Goal: Task Accomplishment & Management: Manage account settings

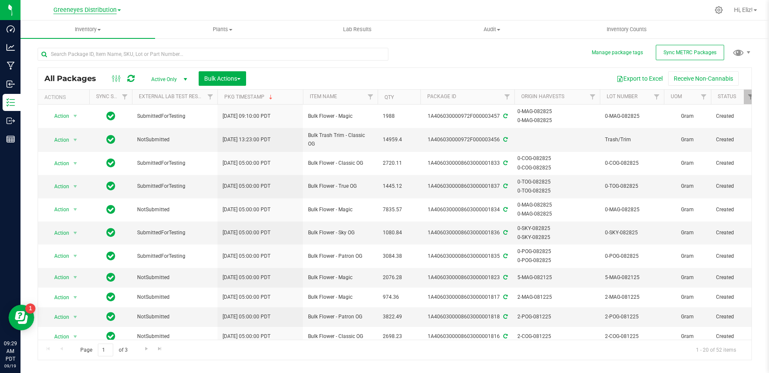
click at [74, 12] on span "Greeneyes Distribution" at bounding box center [84, 10] width 63 height 8
click at [59, 27] on link "Cultivation" at bounding box center [87, 30] width 125 height 12
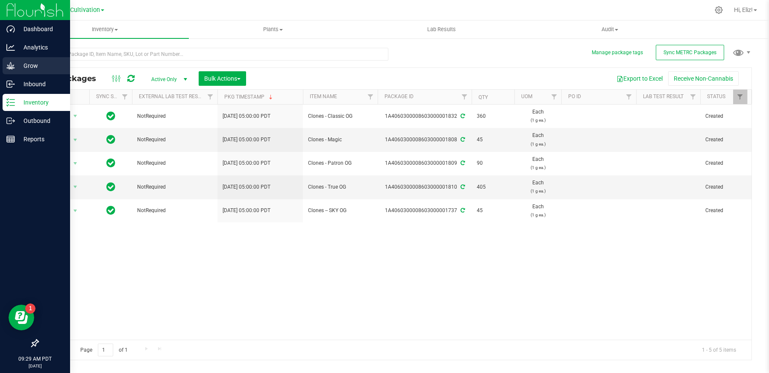
click at [34, 65] on p "Grow" at bounding box center [40, 66] width 51 height 10
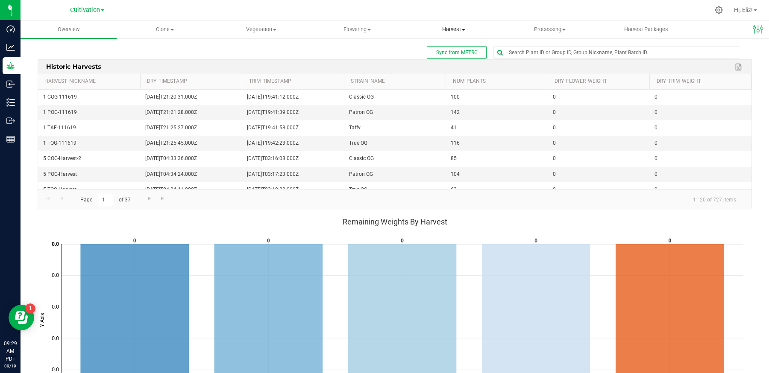
click at [457, 26] on span "Harvest" at bounding box center [453, 30] width 95 height 8
click at [432, 54] on span "Harvests" at bounding box center [429, 51] width 47 height 7
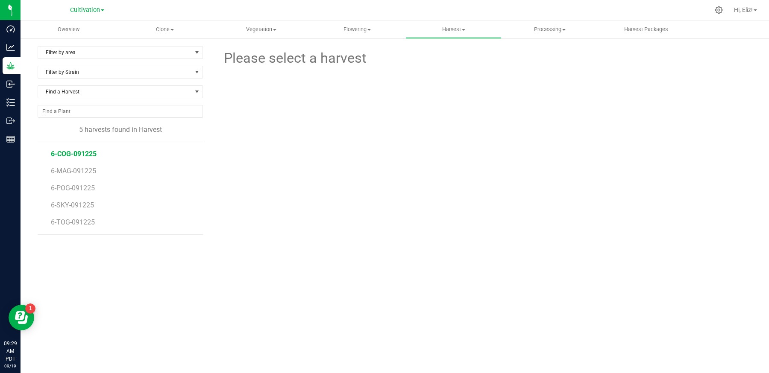
click at [82, 150] on span "6-COG-091225" at bounding box center [74, 154] width 46 height 8
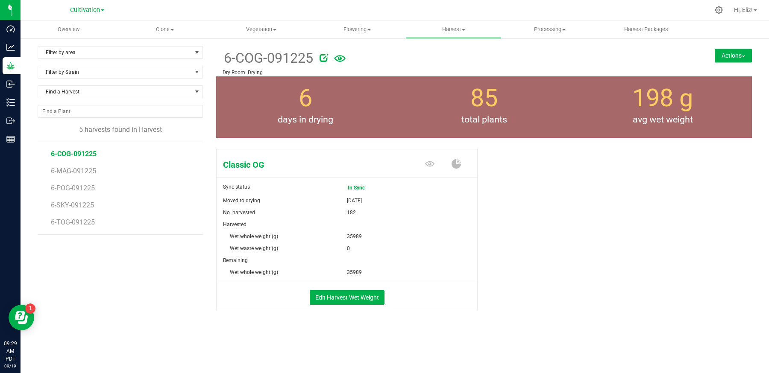
click at [729, 53] on button "Actions" at bounding box center [733, 56] width 37 height 14
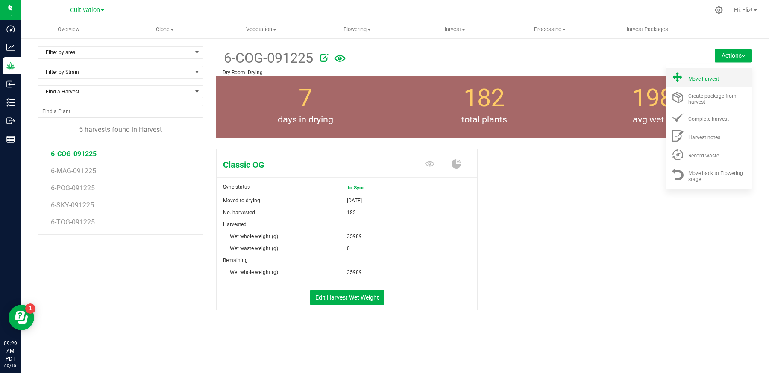
click at [704, 76] on span "Move harvest" at bounding box center [703, 79] width 31 height 6
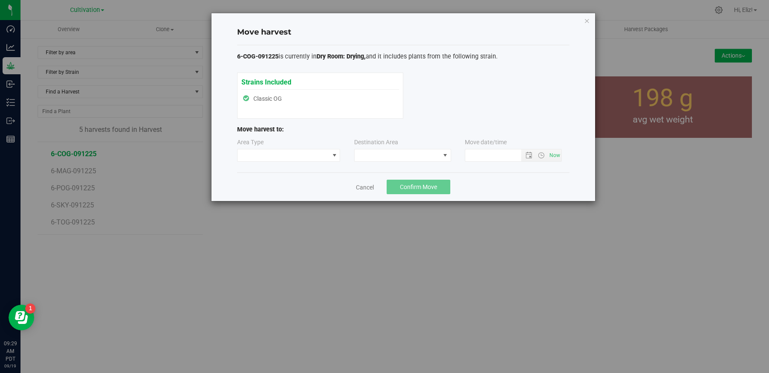
type input "9/19/2025 9:29 AM"
click at [276, 156] on span at bounding box center [284, 156] width 92 height 12
drag, startPoint x: 261, startPoint y: 182, endPoint x: 292, endPoint y: 173, distance: 32.8
click at [261, 182] on li "Processing" at bounding box center [288, 185] width 103 height 15
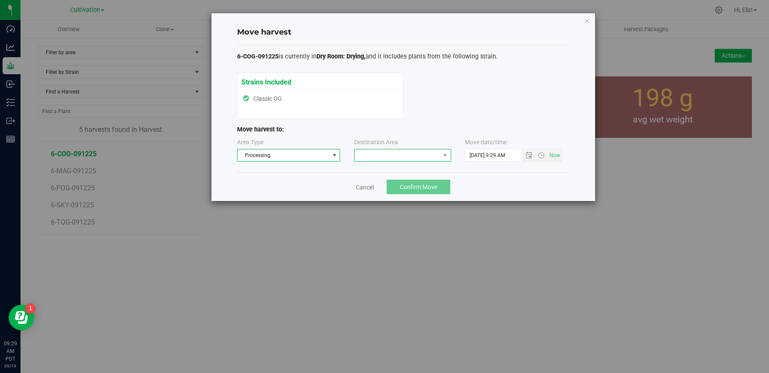
click at [385, 157] on span at bounding box center [397, 156] width 85 height 12
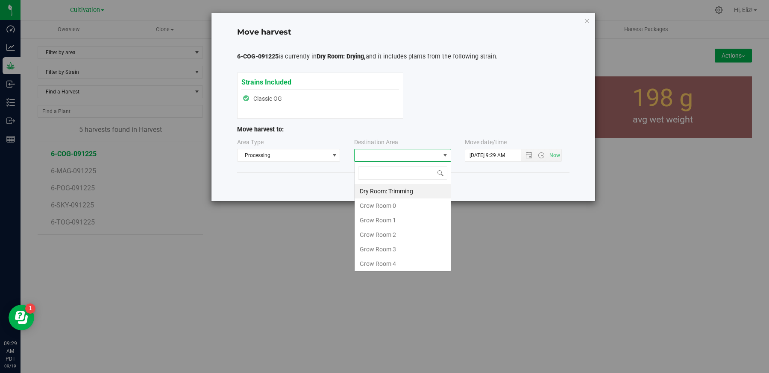
scroll to position [12, 97]
click at [390, 191] on li "Dry Room: Trimming" at bounding box center [403, 191] width 96 height 15
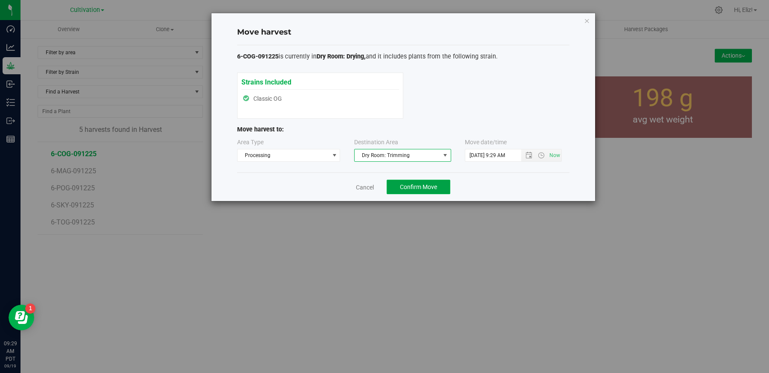
click at [430, 184] on span "Confirm Move" at bounding box center [418, 187] width 37 height 7
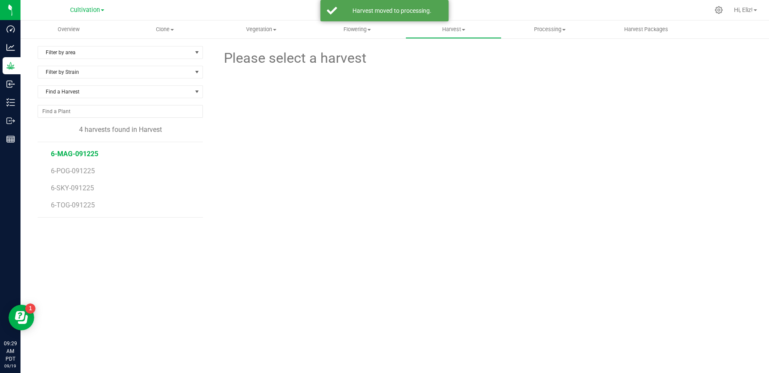
click at [65, 153] on span "6-MAG-091225" at bounding box center [74, 154] width 47 height 8
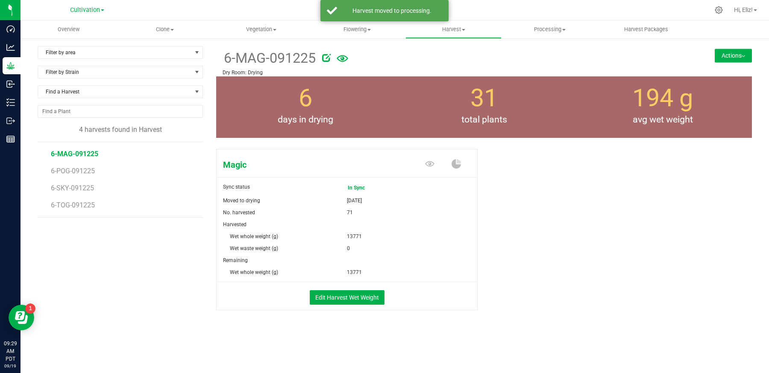
click at [721, 54] on button "Actions" at bounding box center [733, 56] width 37 height 14
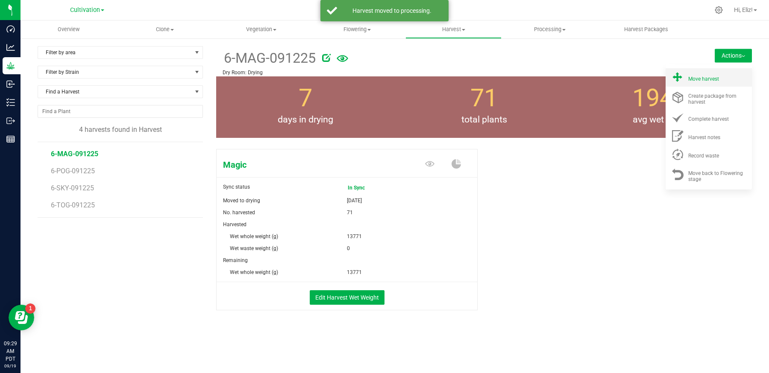
click at [711, 79] on span "Move harvest" at bounding box center [703, 79] width 31 height 6
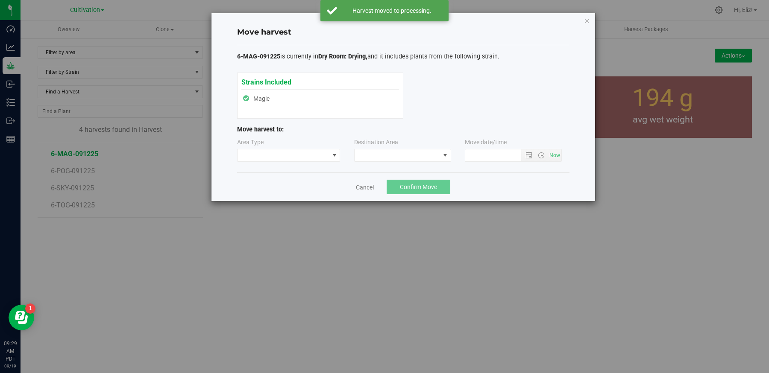
type input "9/19/2025 9:29 AM"
click at [268, 155] on span at bounding box center [284, 156] width 92 height 12
click at [264, 187] on li "Processing" at bounding box center [288, 185] width 103 height 15
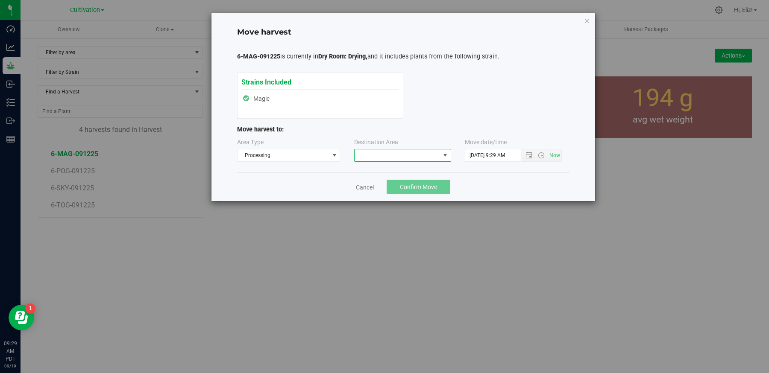
click at [355, 154] on span at bounding box center [397, 156] width 85 height 12
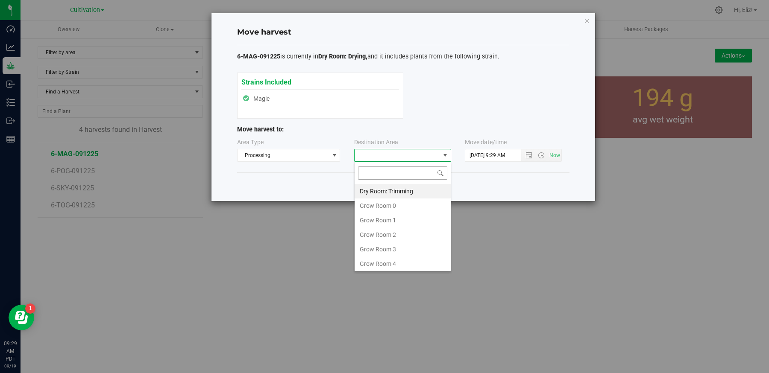
scroll to position [12, 97]
click at [377, 188] on li "Dry Room: Trimming" at bounding box center [403, 191] width 96 height 15
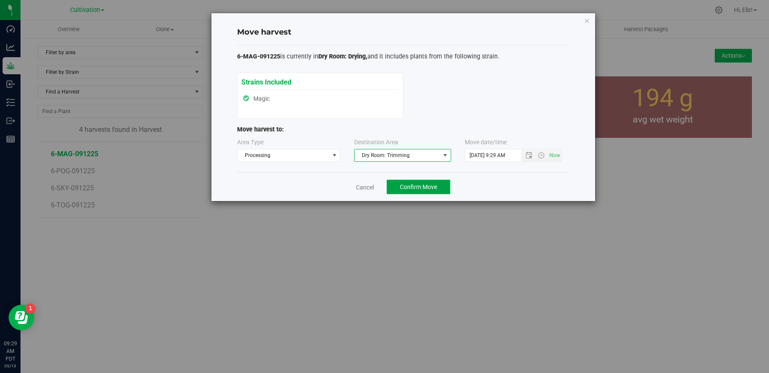
click at [396, 188] on button "Confirm Move" at bounding box center [419, 187] width 64 height 15
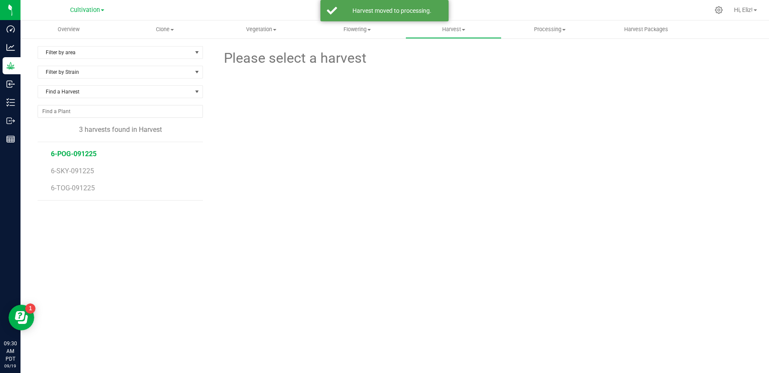
click at [70, 156] on span "6-POG-091225" at bounding box center [74, 154] width 46 height 8
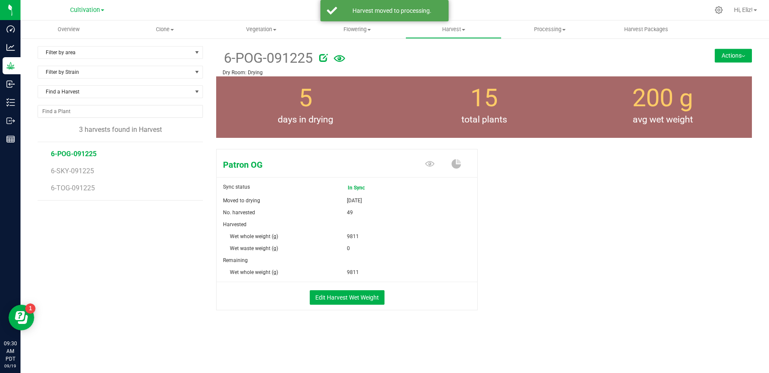
click at [727, 56] on button "Actions" at bounding box center [733, 56] width 37 height 14
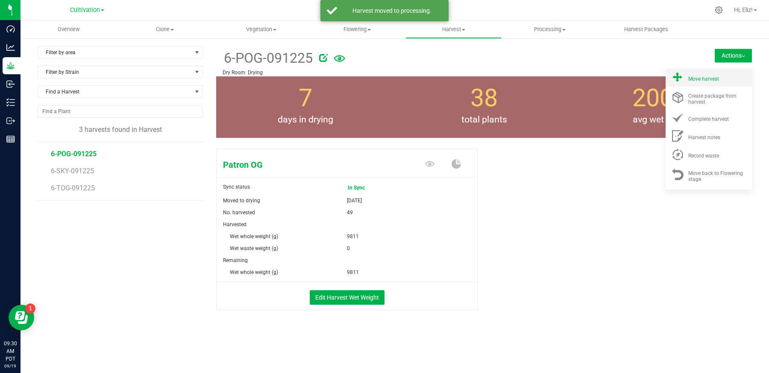
click at [719, 76] on div "Move harvest" at bounding box center [717, 77] width 58 height 9
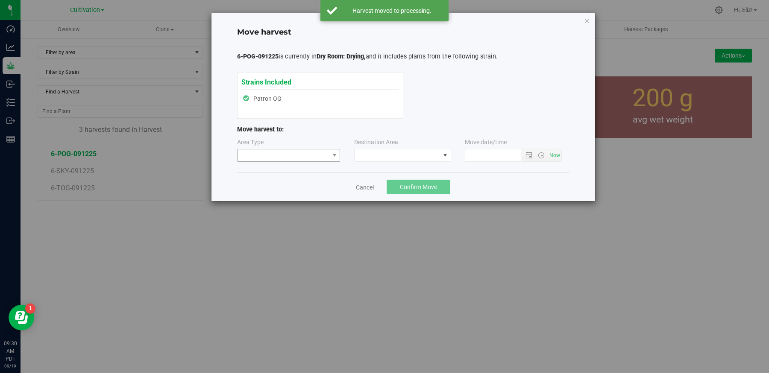
type input "9/19/2025 9:30 AM"
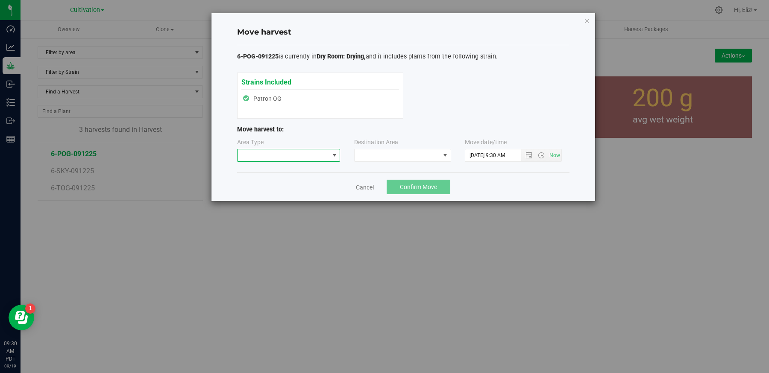
click at [254, 155] on span at bounding box center [284, 156] width 92 height 12
click at [259, 185] on li "Processing" at bounding box center [288, 185] width 103 height 15
click at [403, 153] on span at bounding box center [397, 156] width 85 height 12
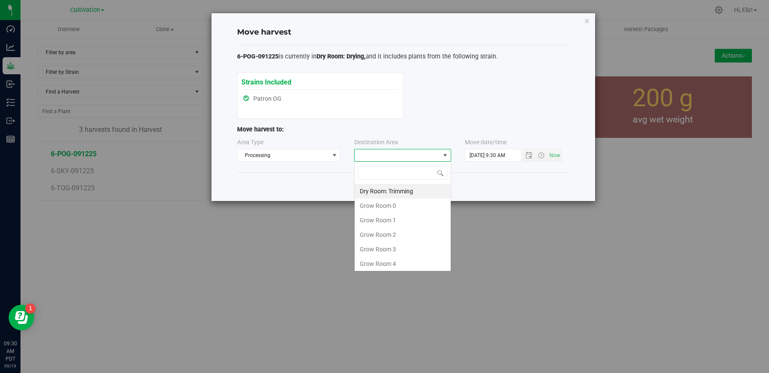
scroll to position [12, 97]
click at [397, 192] on li "Dry Room: Trimming" at bounding box center [403, 191] width 96 height 15
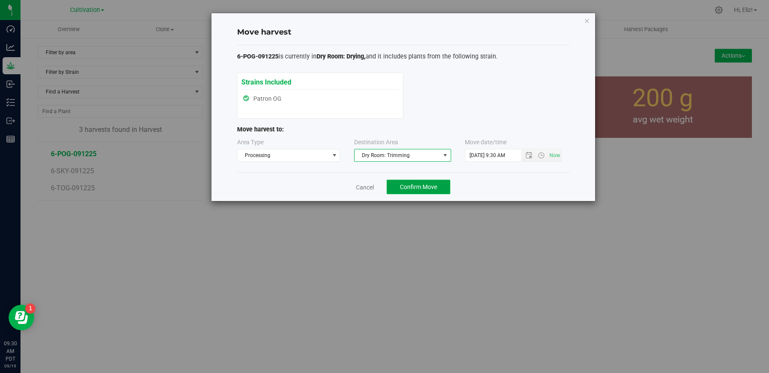
click at [424, 188] on span "Confirm Move" at bounding box center [418, 187] width 37 height 7
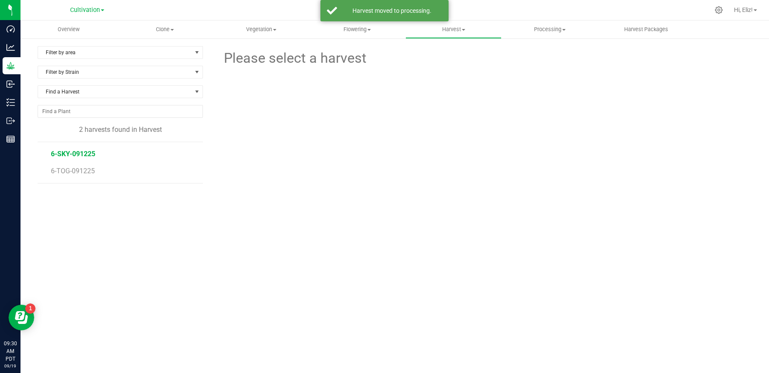
click at [53, 154] on span "6-SKY-091225" at bounding box center [73, 154] width 44 height 8
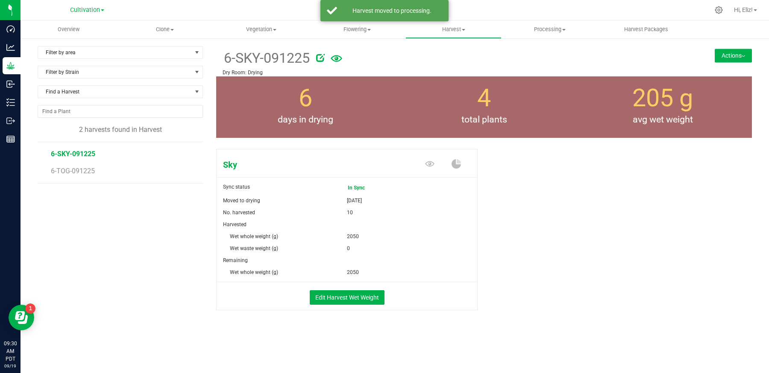
click at [728, 52] on button "Actions" at bounding box center [733, 56] width 37 height 14
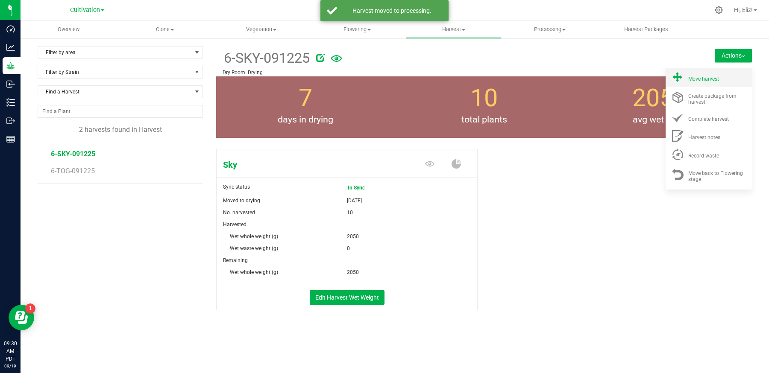
click at [711, 76] on span "Move harvest" at bounding box center [703, 79] width 31 height 6
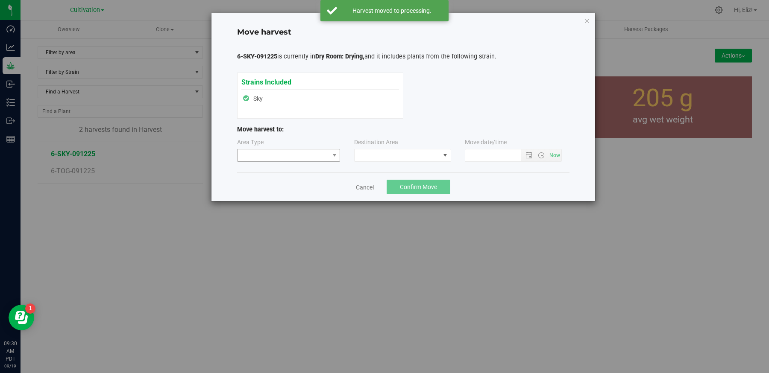
type input "9/19/2025 9:30 AM"
click at [315, 159] on span at bounding box center [284, 156] width 92 height 12
click at [281, 189] on li "Processing" at bounding box center [288, 185] width 103 height 15
click at [393, 155] on span at bounding box center [397, 156] width 85 height 12
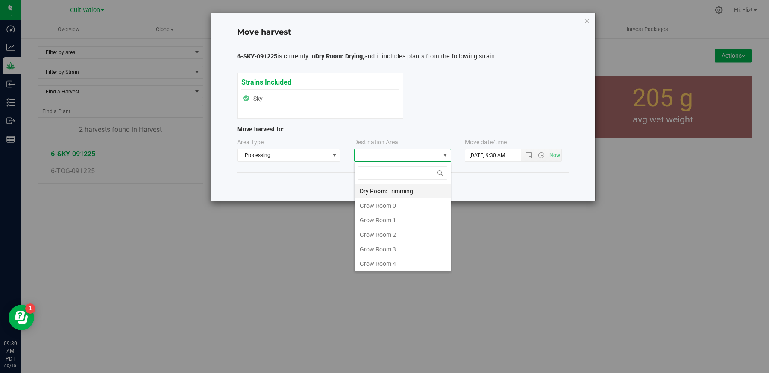
scroll to position [12, 97]
click at [388, 188] on li "Dry Room: Trimming" at bounding box center [403, 191] width 96 height 15
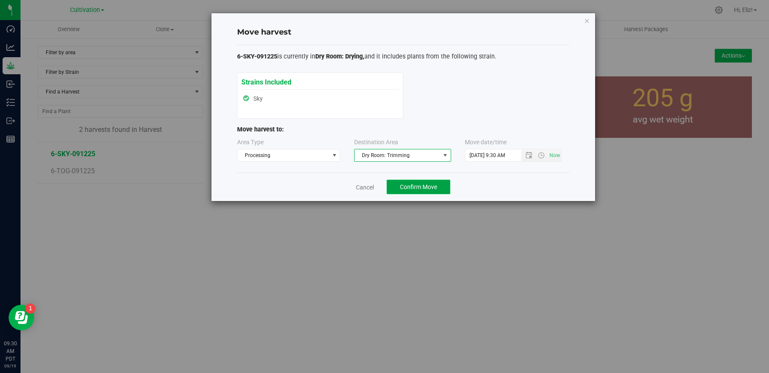
click at [404, 188] on span "Confirm Move" at bounding box center [418, 187] width 37 height 7
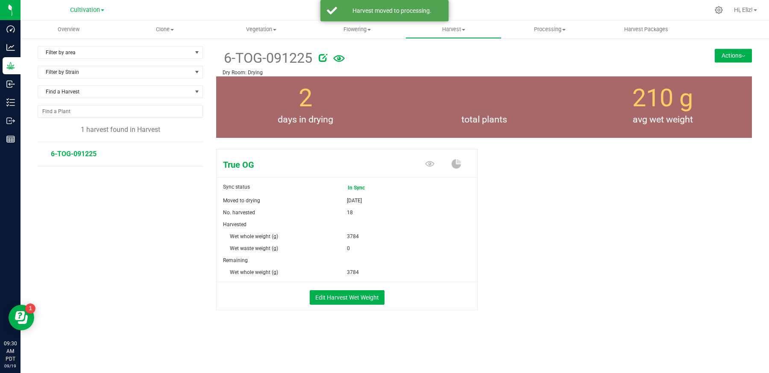
click at [86, 153] on span "6-TOG-091225" at bounding box center [74, 154] width 46 height 8
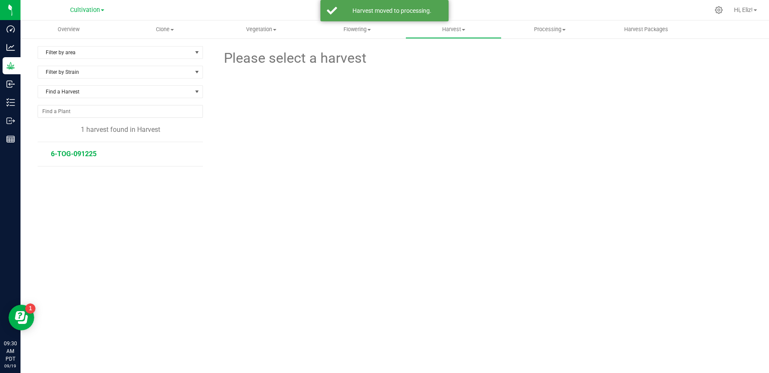
click at [90, 150] on span "6-TOG-091225" at bounding box center [74, 154] width 46 height 8
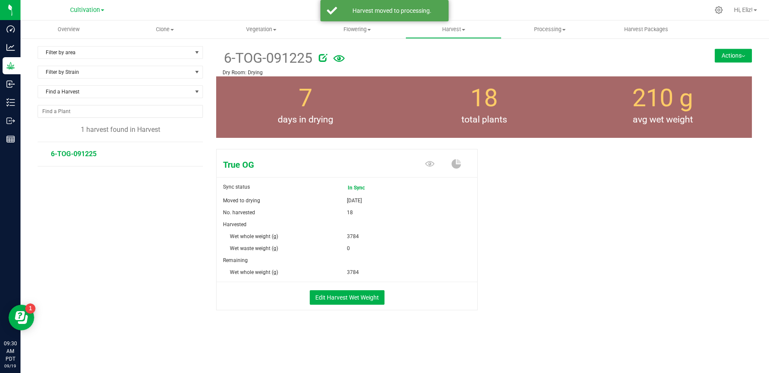
click at [720, 56] on button "Actions" at bounding box center [733, 56] width 37 height 14
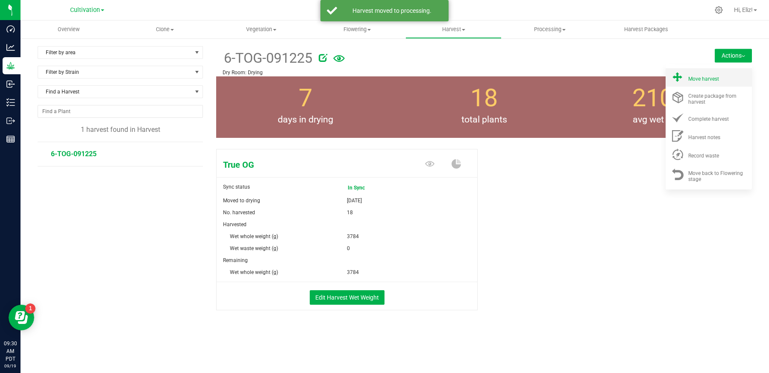
click at [714, 72] on li "Move harvest" at bounding box center [709, 77] width 86 height 18
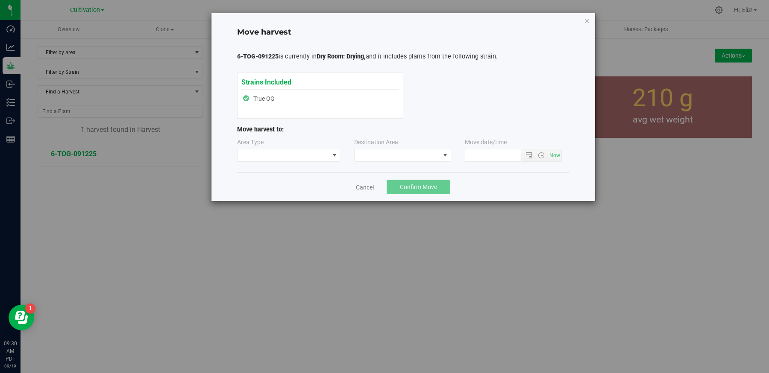
type input "9/19/2025 9:30 AM"
click at [329, 147] on div "Area Type" at bounding box center [289, 150] width 104 height 24
click at [328, 154] on span at bounding box center [284, 156] width 92 height 12
click at [288, 184] on li "Processing" at bounding box center [288, 185] width 103 height 15
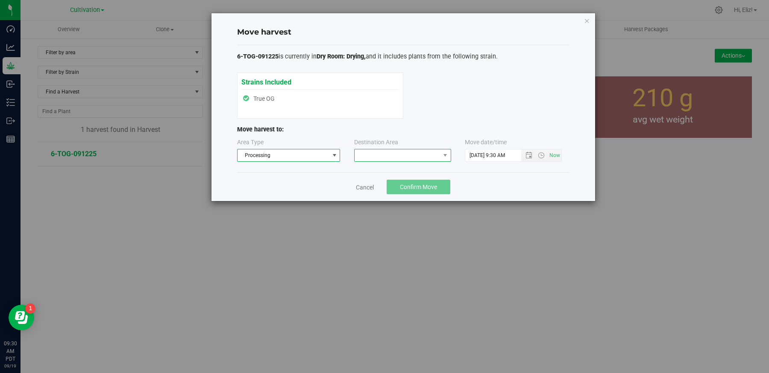
click at [371, 153] on span at bounding box center [397, 156] width 85 height 12
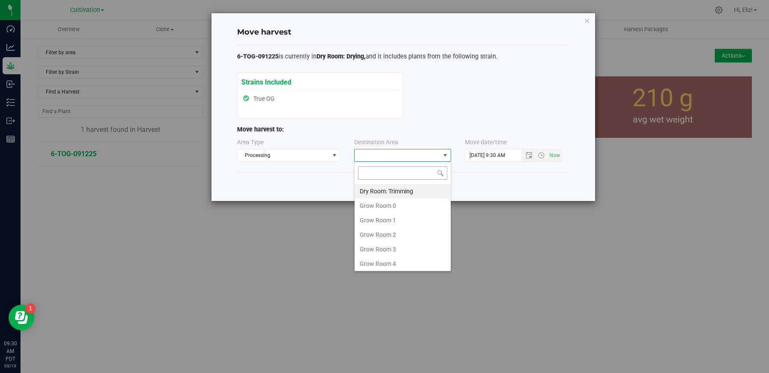
scroll to position [12, 97]
click at [382, 191] on li "Dry Room: Trimming" at bounding box center [403, 191] width 96 height 15
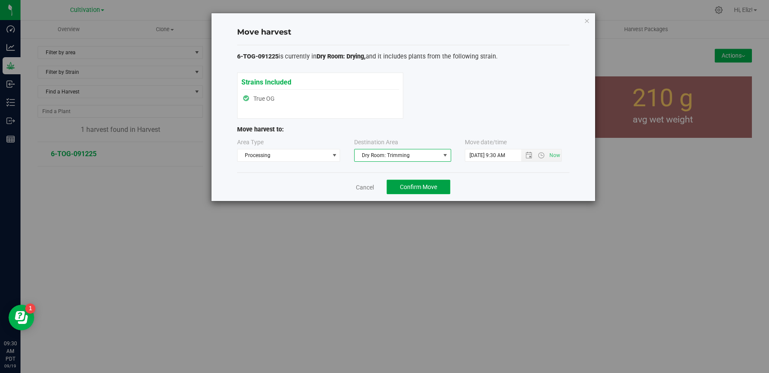
click at [432, 187] on span "Confirm Move" at bounding box center [418, 187] width 37 height 7
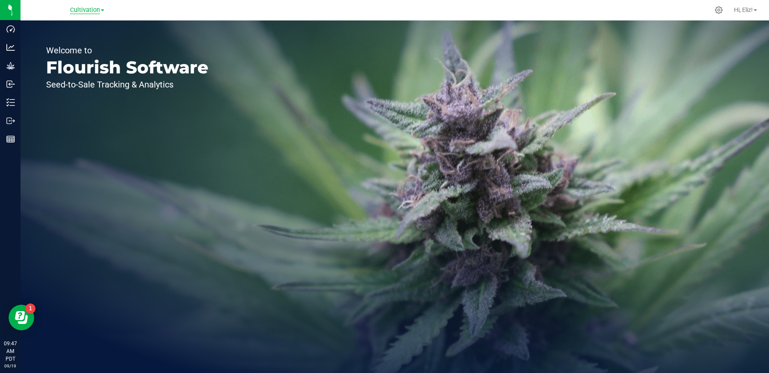
click at [94, 9] on span "Cultivation" at bounding box center [85, 10] width 30 height 8
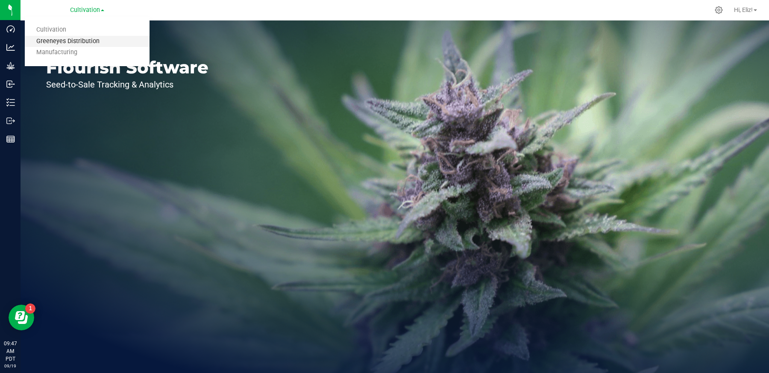
click at [82, 40] on link "Greeneyes Distribution" at bounding box center [87, 42] width 125 height 12
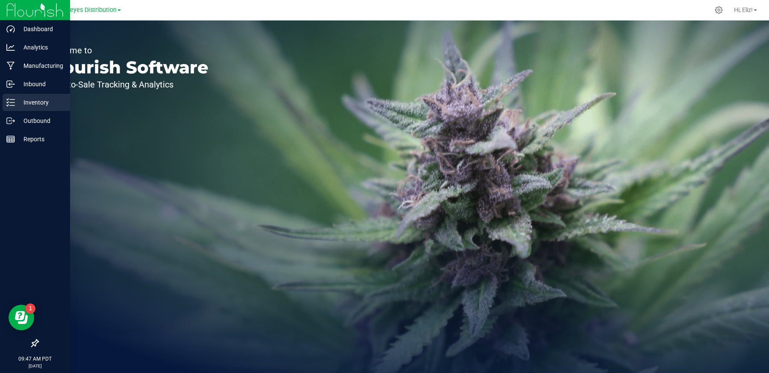
click at [33, 105] on p "Inventory" at bounding box center [40, 102] width 51 height 10
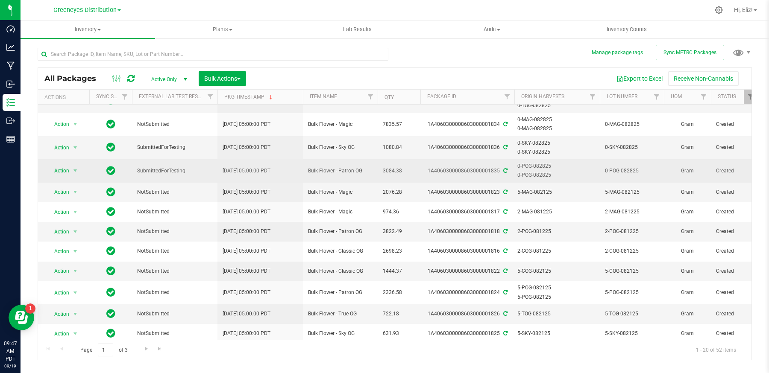
scroll to position [90, 0]
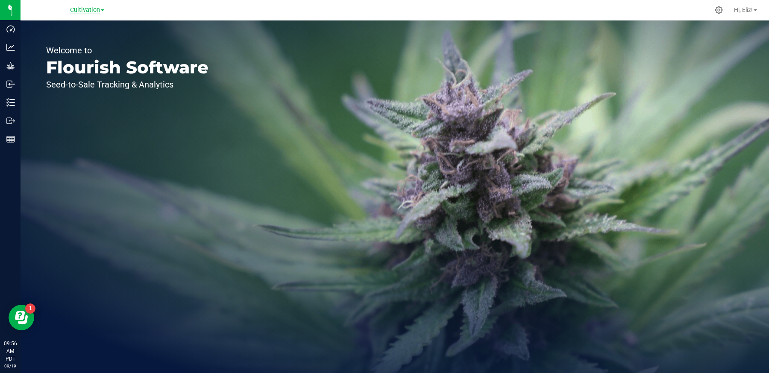
click at [78, 11] on span "Cultivation" at bounding box center [85, 10] width 30 height 8
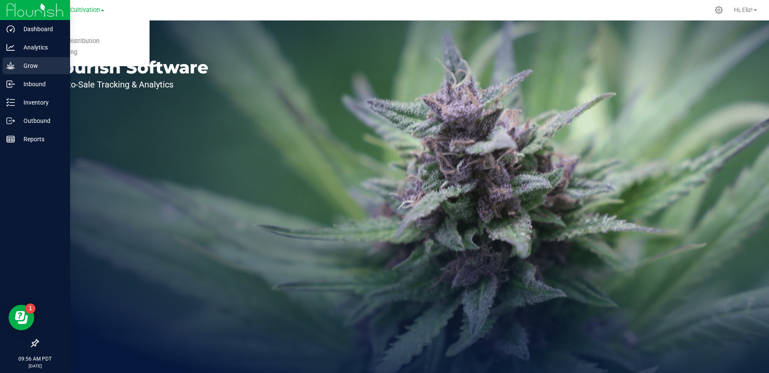
click at [35, 69] on p "Grow" at bounding box center [40, 66] width 51 height 10
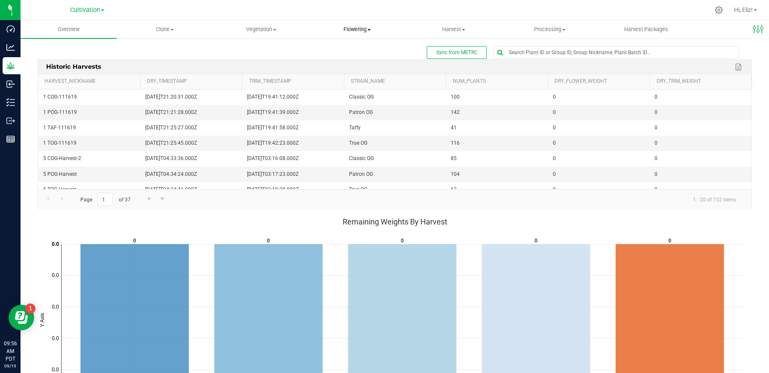
click at [356, 30] on span "Flowering" at bounding box center [357, 30] width 95 height 8
click at [340, 62] on span "Flowering groups" at bounding box center [344, 61] width 71 height 7
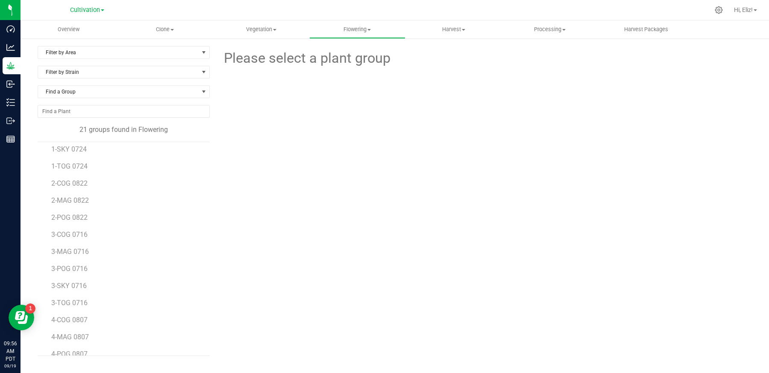
scroll to position [56, 0]
click at [76, 233] on span "3-COG 0716" at bounding box center [69, 234] width 37 height 8
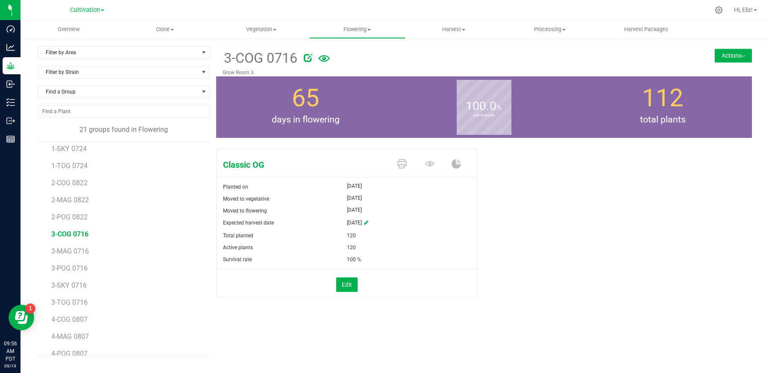
click at [729, 55] on button "Actions" at bounding box center [733, 56] width 37 height 14
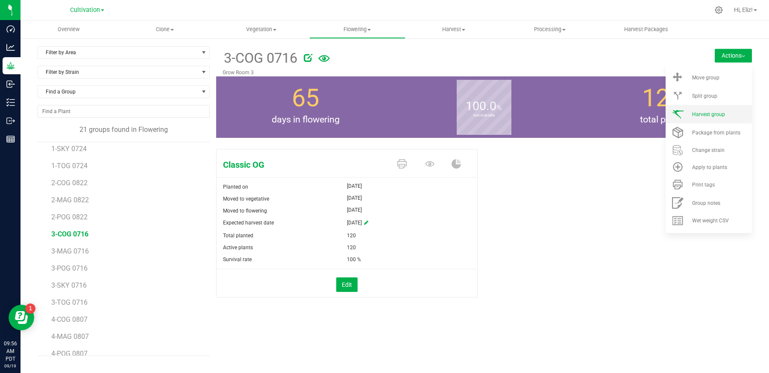
click at [710, 112] on span "Harvest group" at bounding box center [708, 115] width 33 height 6
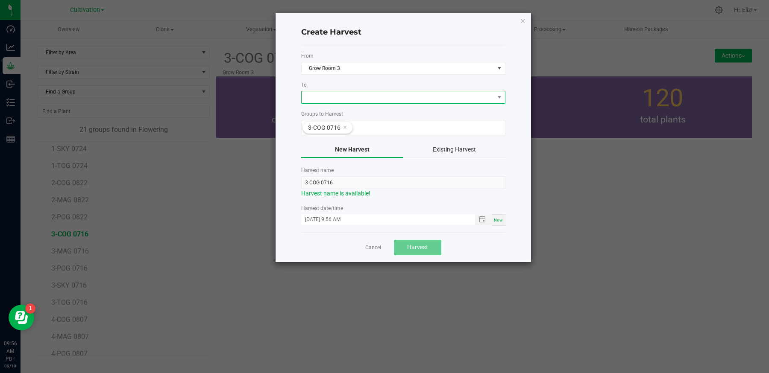
click at [323, 98] on span at bounding box center [398, 97] width 193 height 12
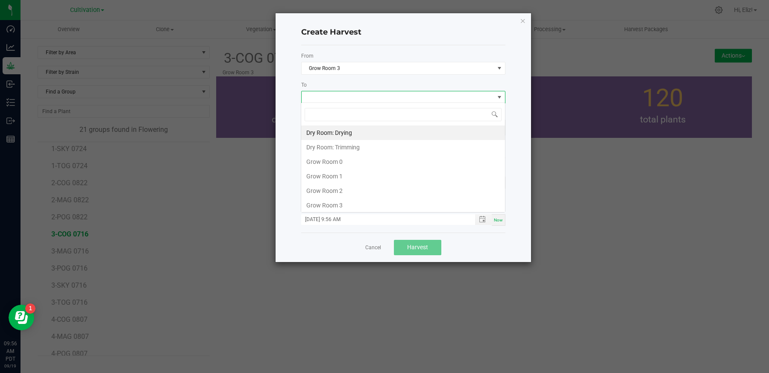
scroll to position [12, 204]
click at [328, 130] on li "Dry Room: Drying" at bounding box center [403, 133] width 204 height 15
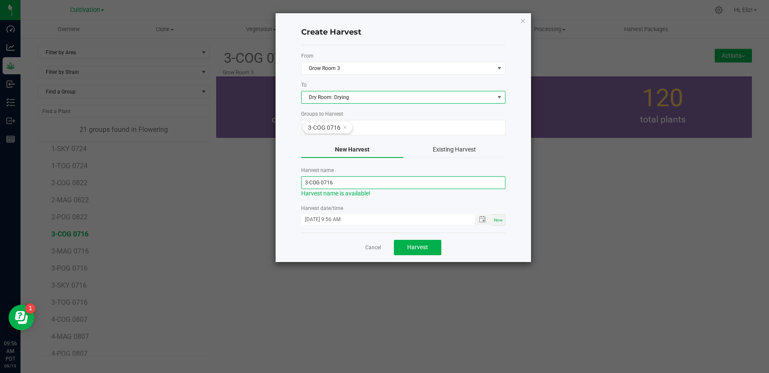
click at [347, 179] on input "3-COG 0716" at bounding box center [403, 182] width 204 height 13
click at [482, 220] on span "Toggle popup" at bounding box center [482, 219] width 7 height 7
type input "3-COG-091825"
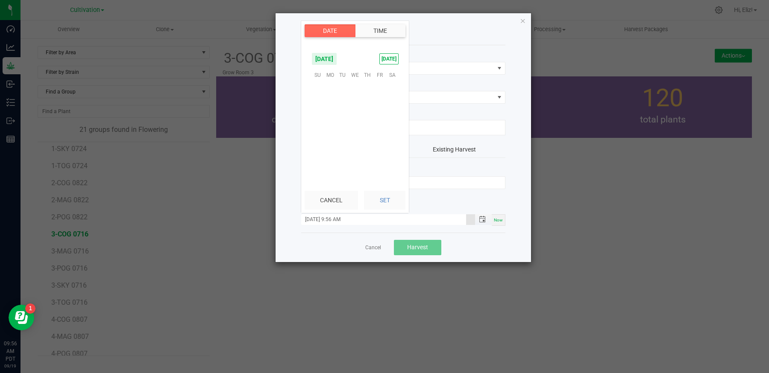
scroll to position [650, 0]
click at [372, 113] on span "18" at bounding box center [368, 115] width 12 height 13
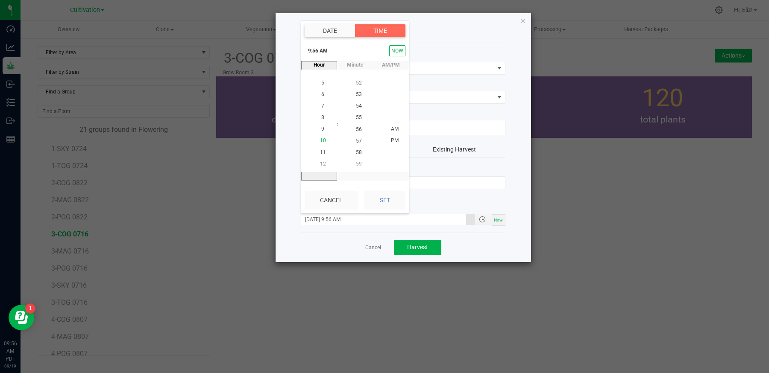
click at [323, 140] on span "10" at bounding box center [323, 141] width 6 height 6
click at [358, 128] on span "00" at bounding box center [359, 129] width 6 height 6
click at [398, 129] on span "AM" at bounding box center [395, 129] width 8 height 6
click at [386, 200] on button "Set" at bounding box center [384, 200] width 41 height 19
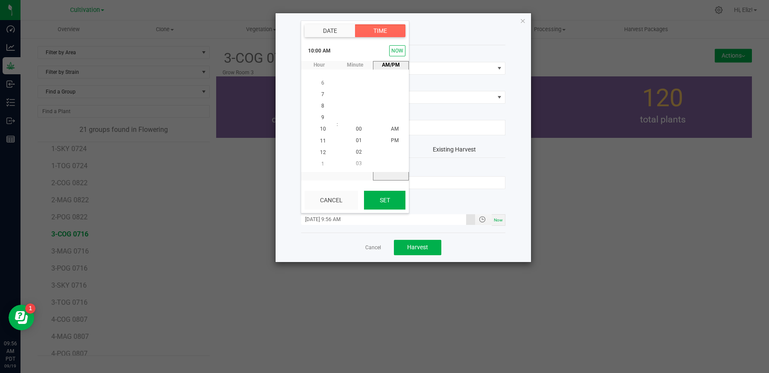
type input "09/18/2025 10:00 AM"
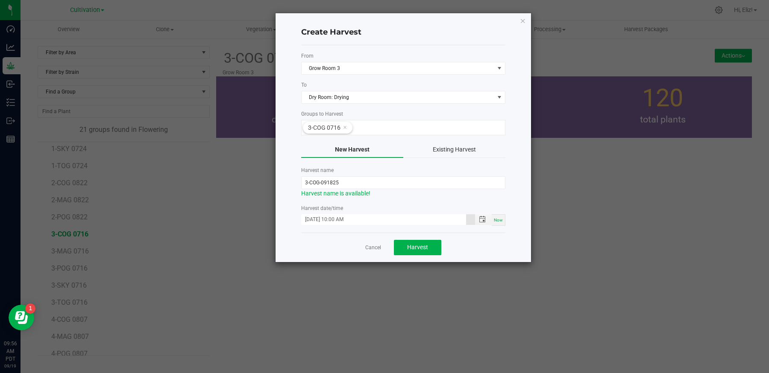
click at [314, 249] on div "Cancel Harvest" at bounding box center [403, 247] width 204 height 29
click at [416, 245] on span "Harvest" at bounding box center [417, 247] width 21 height 7
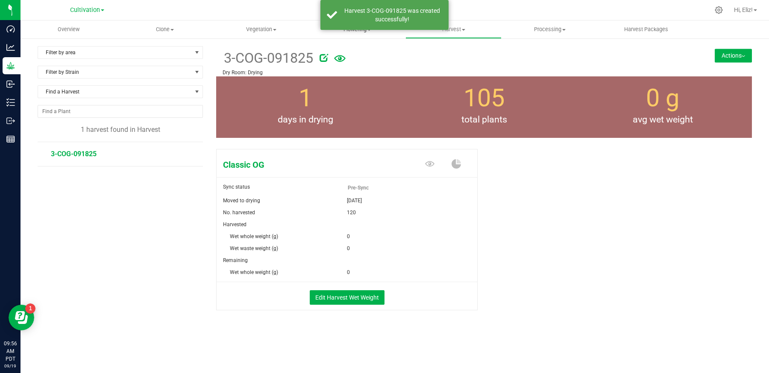
click at [354, 32] on span "Flowering" at bounding box center [357, 30] width 95 height 8
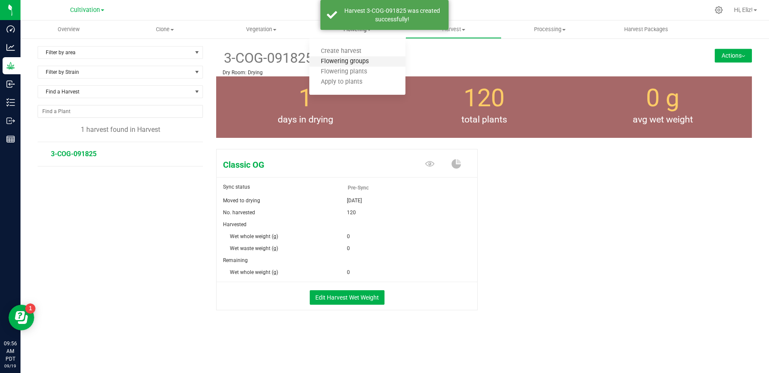
click at [353, 62] on span "Flowering groups" at bounding box center [344, 61] width 71 height 7
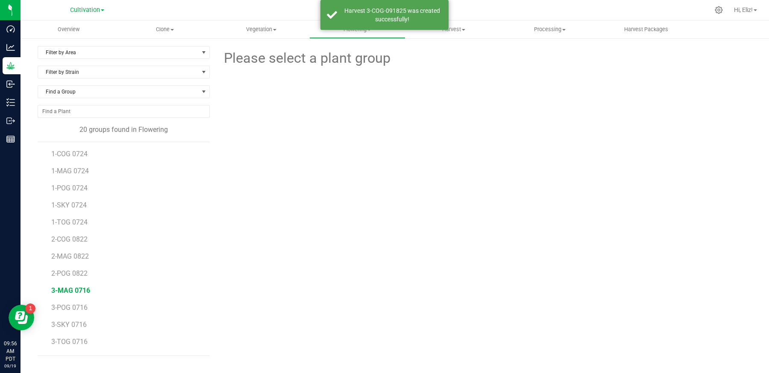
click at [74, 288] on span "3-MAG 0716" at bounding box center [70, 291] width 39 height 8
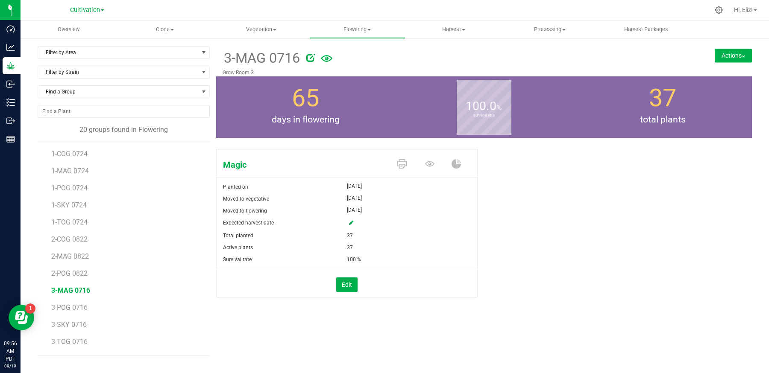
click at [721, 59] on button "Actions" at bounding box center [733, 56] width 37 height 14
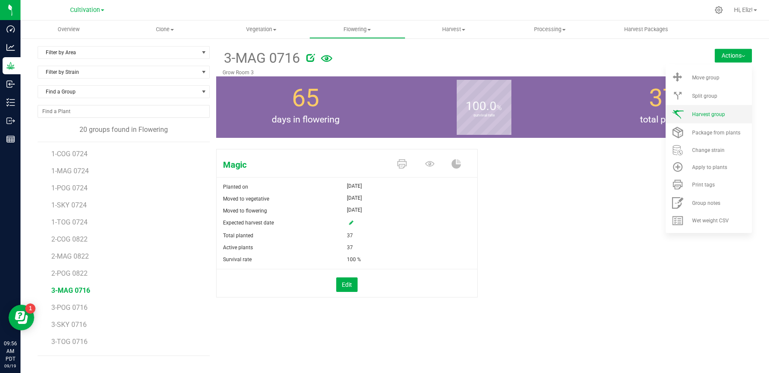
click at [714, 112] on span "Harvest group" at bounding box center [708, 115] width 33 height 6
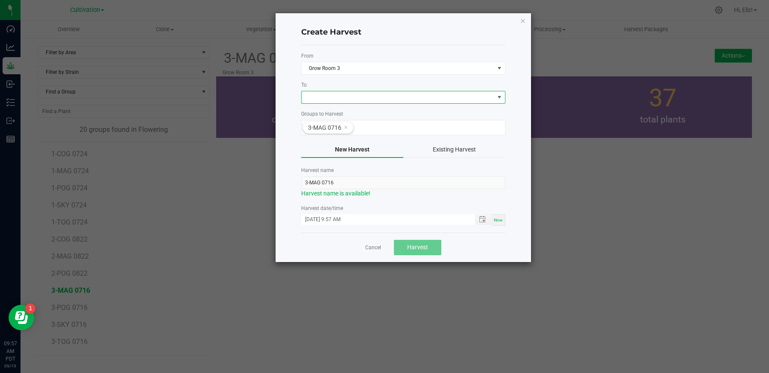
click at [329, 97] on span at bounding box center [398, 97] width 193 height 12
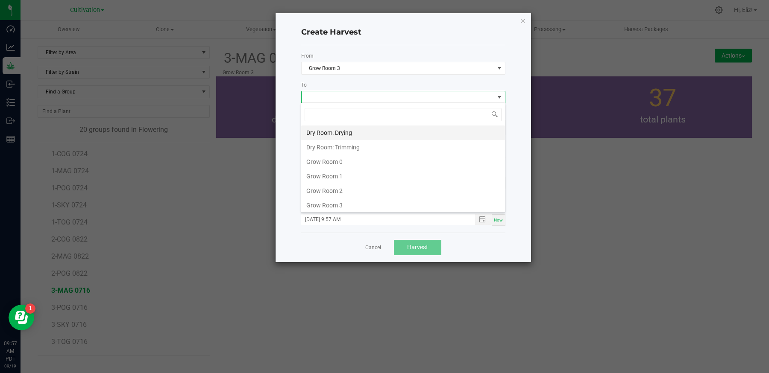
scroll to position [12, 204]
click at [333, 133] on li "Dry Room: Drying" at bounding box center [403, 133] width 204 height 15
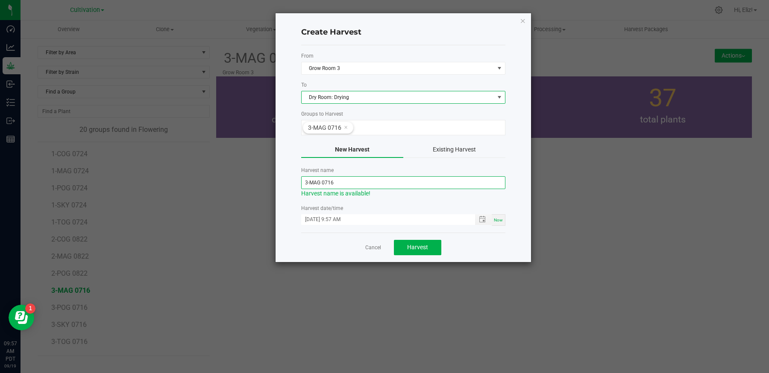
click at [348, 181] on input "3-MAG 0716" at bounding box center [403, 182] width 204 height 13
click at [480, 219] on span "Toggle popup" at bounding box center [482, 219] width 7 height 7
type input "3-MAG-091825"
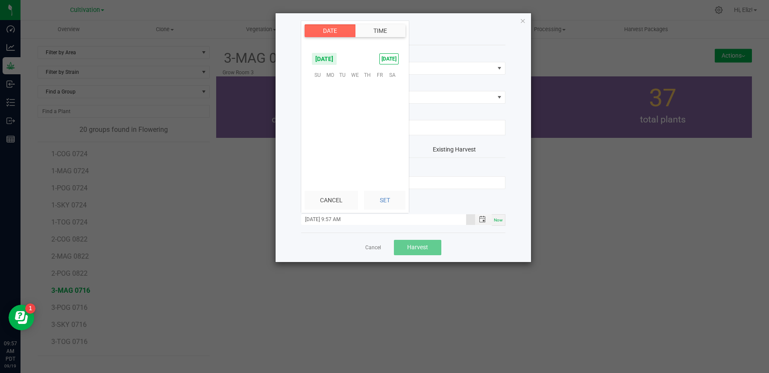
scroll to position [661, 0]
click at [366, 114] on span "18" at bounding box center [368, 115] width 12 height 13
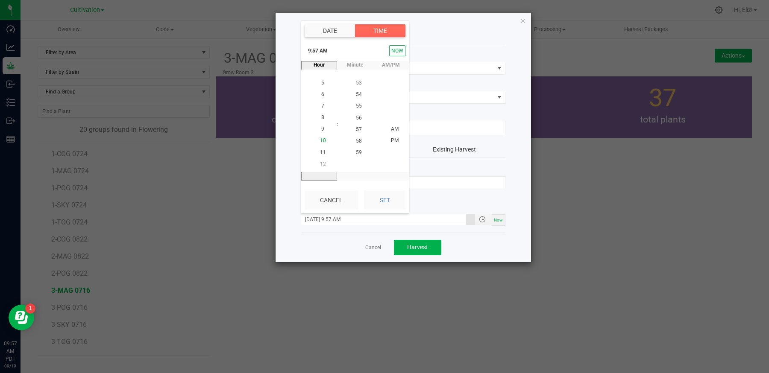
click at [323, 140] on span "10" at bounding box center [323, 141] width 6 height 6
click at [362, 107] on li "30" at bounding box center [359, 107] width 21 height 12
click at [395, 127] on span "AM" at bounding box center [395, 129] width 8 height 6
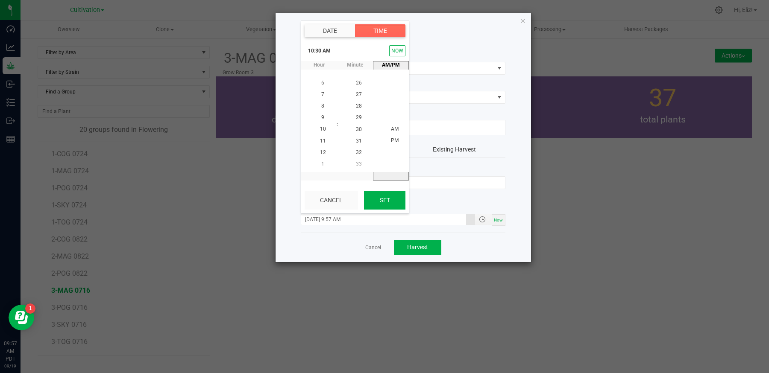
click at [384, 197] on button "Set" at bounding box center [384, 200] width 41 height 19
type input "09/18/2025 10:30 AM"
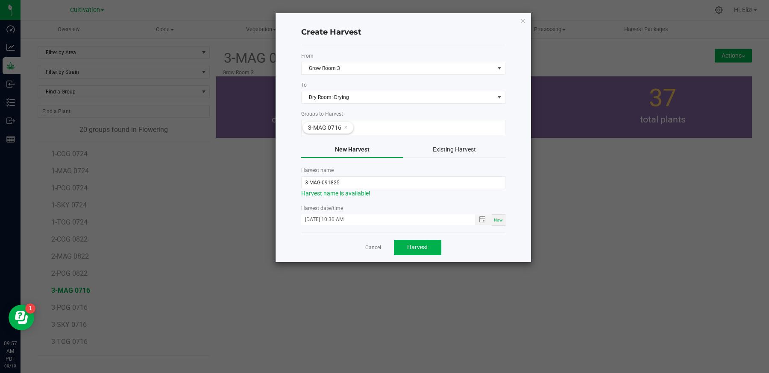
click at [318, 247] on div "Cancel Harvest" at bounding box center [403, 247] width 204 height 29
click at [417, 245] on span "Harvest" at bounding box center [417, 247] width 21 height 7
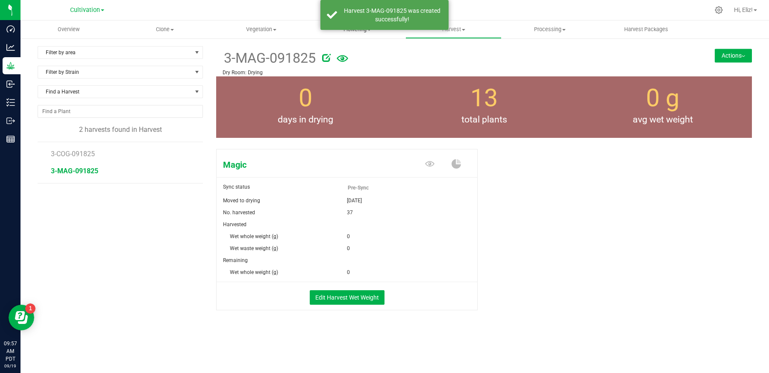
click at [354, 30] on span "Flowering" at bounding box center [357, 30] width 95 height 8
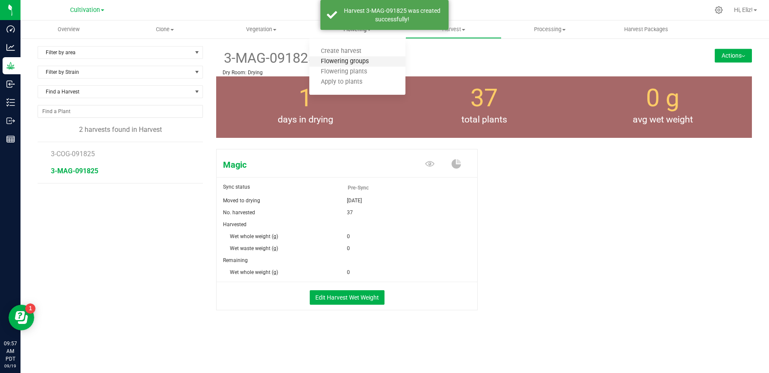
click at [353, 59] on span "Flowering groups" at bounding box center [344, 61] width 71 height 7
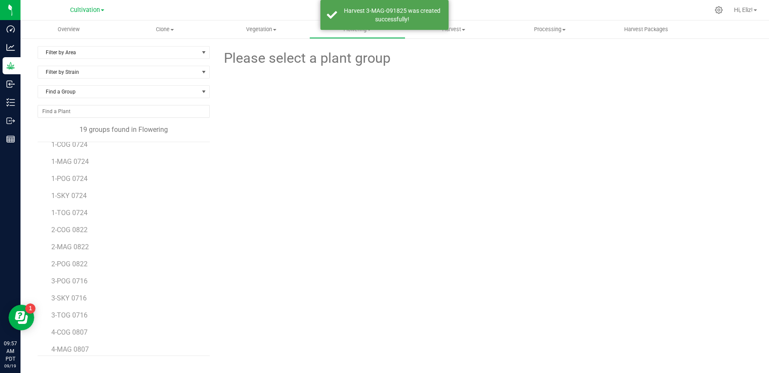
scroll to position [27, 0]
click at [67, 262] on span "3-POG 0716" at bounding box center [69, 264] width 37 height 8
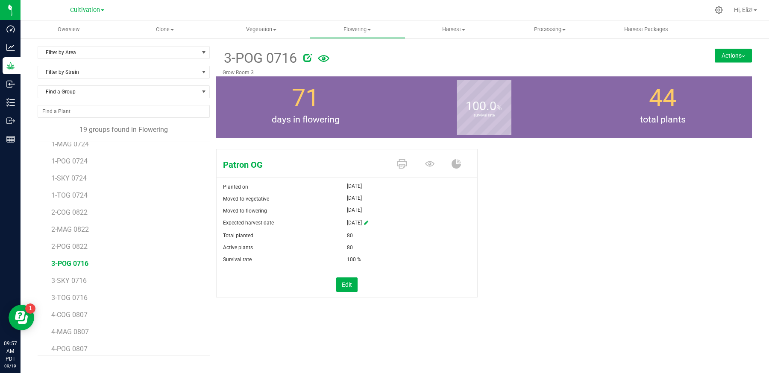
click at [722, 63] on div "3-POG 0716 Grow Room 3 Actions Move group Split group" at bounding box center [484, 61] width 536 height 30
click at [726, 50] on button "Actions" at bounding box center [733, 56] width 37 height 14
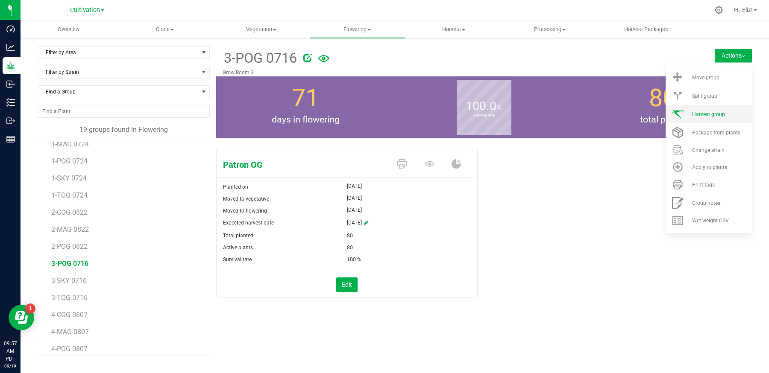
click at [715, 116] on span "Harvest group" at bounding box center [708, 115] width 33 height 6
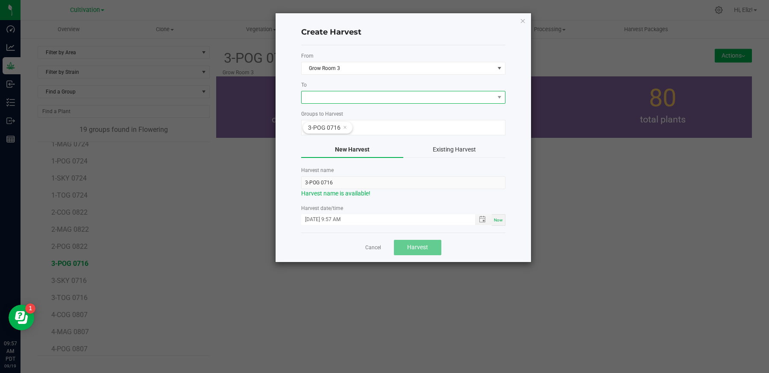
click at [342, 98] on span at bounding box center [398, 97] width 193 height 12
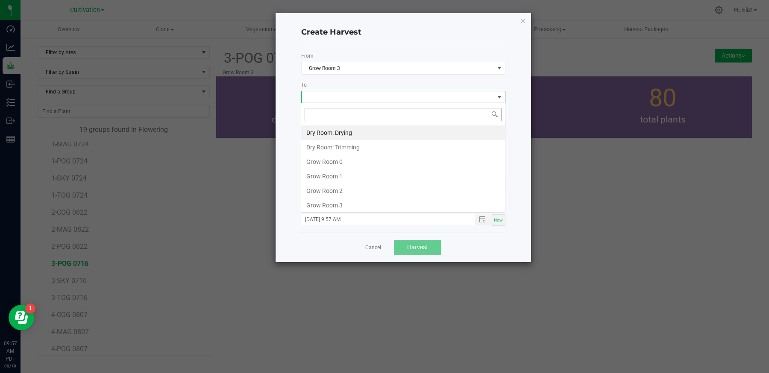
scroll to position [12, 204]
click at [340, 133] on li "Dry Room: Drying" at bounding box center [403, 133] width 204 height 15
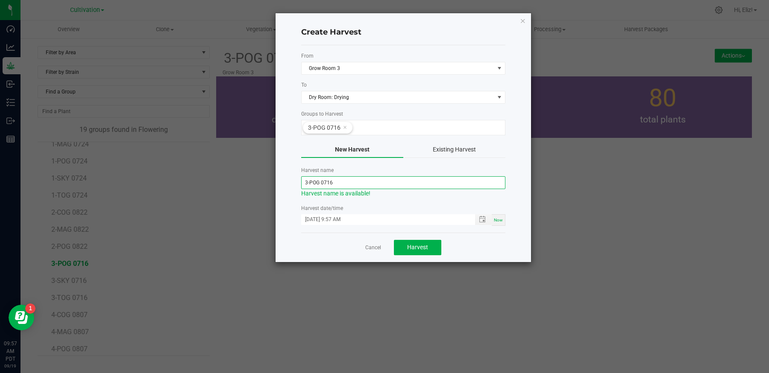
click at [338, 186] on input "3-POG 0716" at bounding box center [403, 182] width 204 height 13
click at [479, 220] on span "Toggle popup" at bounding box center [482, 219] width 7 height 7
type input "3-POG-091825"
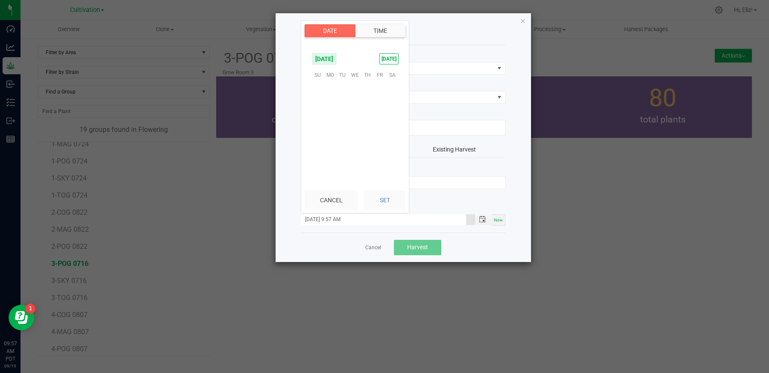
scroll to position [661, 0]
click at [367, 112] on span "18" at bounding box center [368, 115] width 12 height 13
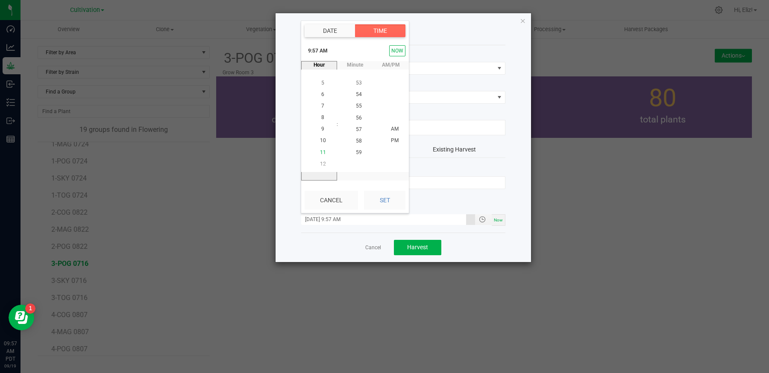
click at [323, 150] on span "11" at bounding box center [323, 153] width 6 height 6
click at [361, 82] on span "00" at bounding box center [359, 83] width 6 height 6
click at [395, 127] on span "AM" at bounding box center [395, 129] width 8 height 6
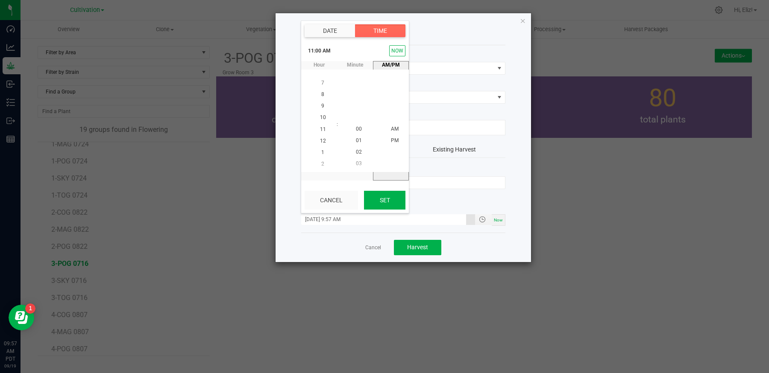
click at [381, 206] on button "Set" at bounding box center [384, 200] width 41 height 19
type input "09/18/2025 11:00 AM"
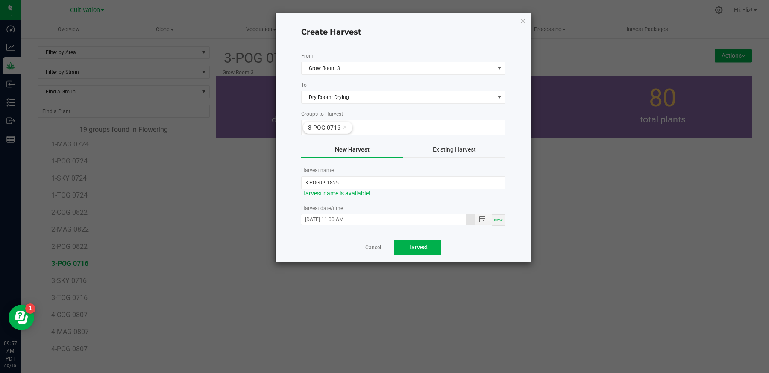
click at [306, 238] on div "Cancel Harvest" at bounding box center [403, 247] width 204 height 29
click at [404, 243] on button "Harvest" at bounding box center [417, 247] width 47 height 15
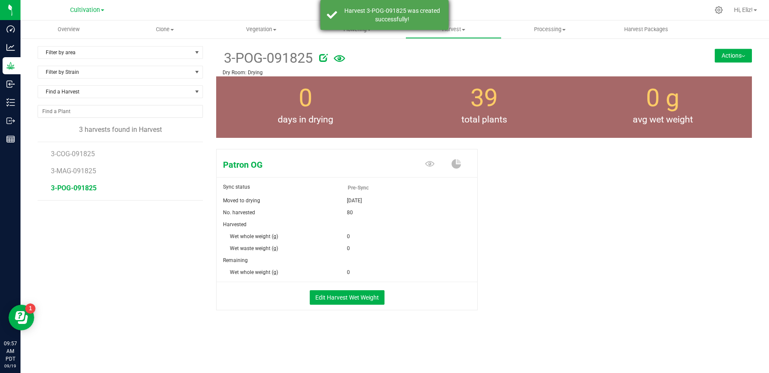
click at [353, 29] on div "Harvest 3-POG-091825 was created successfully!" at bounding box center [384, 15] width 128 height 30
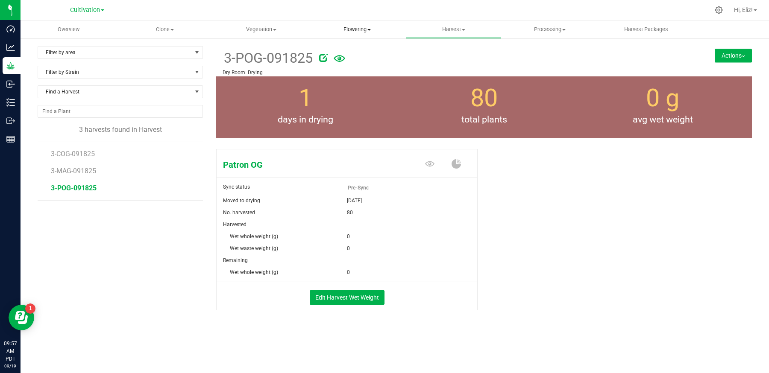
click at [352, 29] on span "Flowering" at bounding box center [357, 30] width 95 height 8
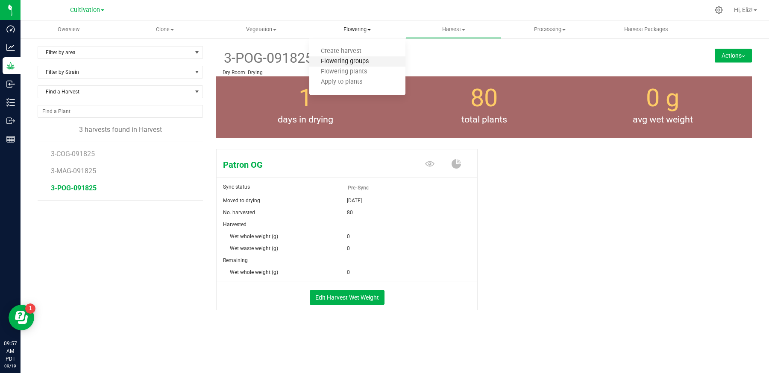
click at [350, 59] on span "Flowering groups" at bounding box center [344, 61] width 71 height 7
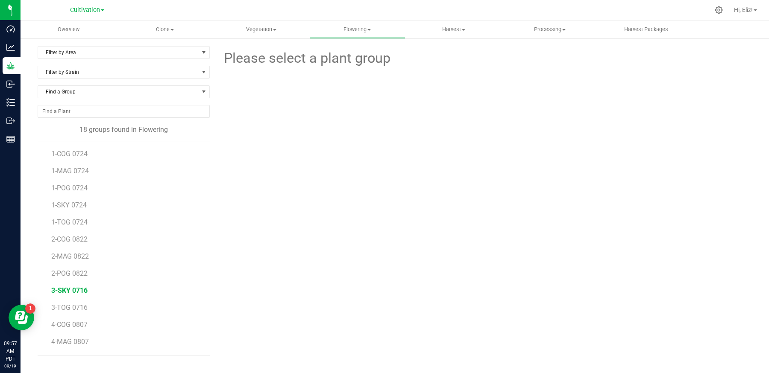
click at [72, 288] on span "3-SKY 0716" at bounding box center [69, 291] width 36 height 8
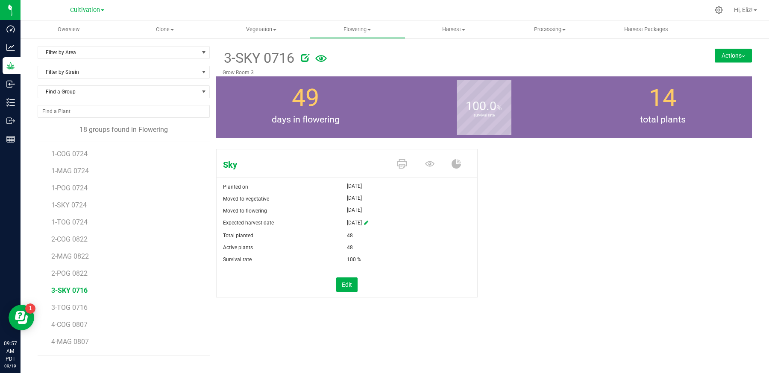
click at [715, 56] on button "Actions" at bounding box center [733, 56] width 37 height 14
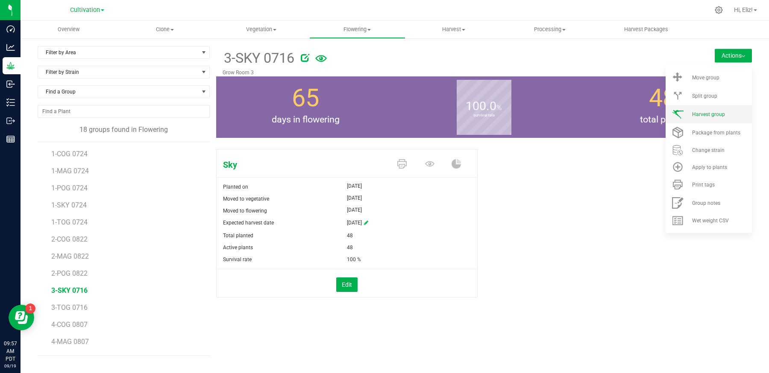
click at [711, 113] on span "Harvest group" at bounding box center [708, 115] width 33 height 6
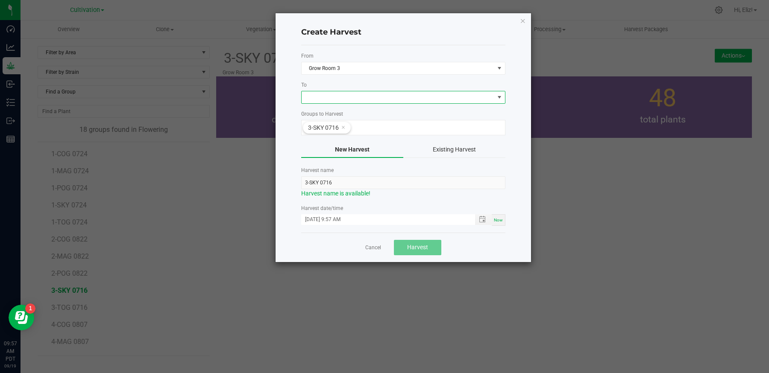
click at [319, 95] on span at bounding box center [398, 97] width 193 height 12
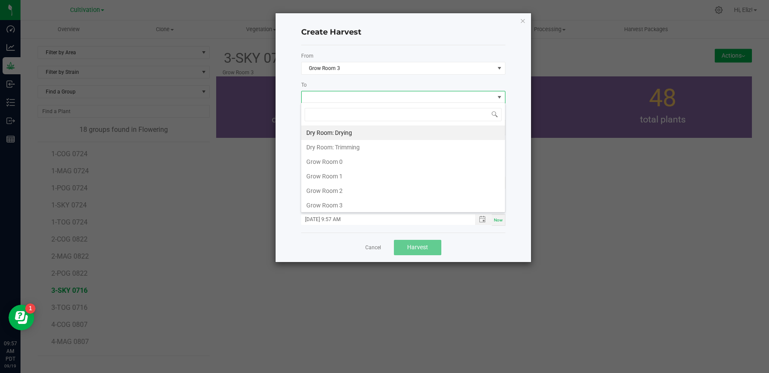
scroll to position [12, 204]
click at [330, 126] on li "Dry Room: Drying" at bounding box center [403, 133] width 204 height 15
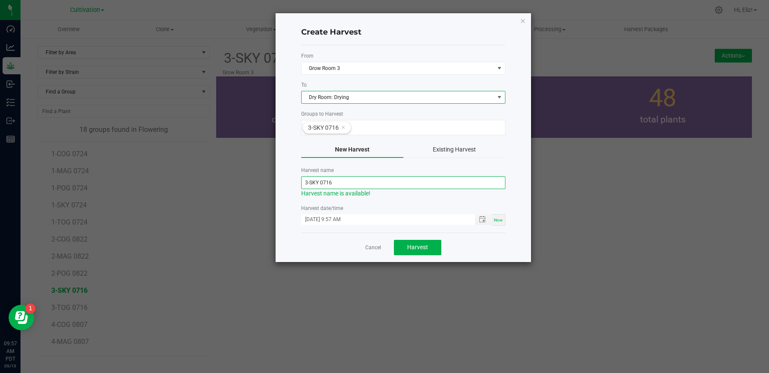
click at [341, 184] on input "3-SKY 0716" at bounding box center [403, 182] width 204 height 13
click at [484, 220] on span "Toggle popup" at bounding box center [482, 219] width 7 height 7
type input "3-SKY-091825"
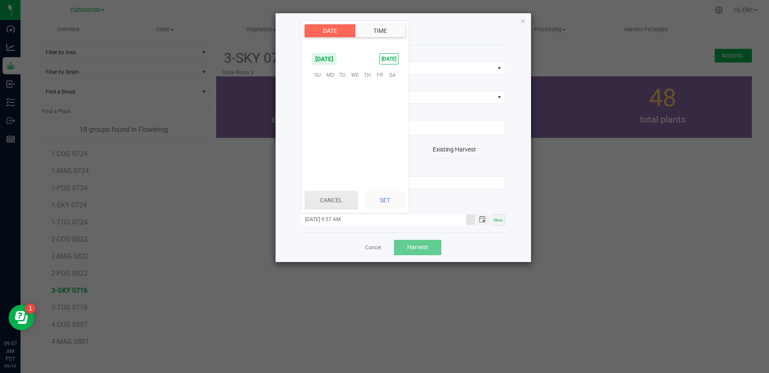
scroll to position [661, 0]
click at [365, 113] on span "18" at bounding box center [368, 115] width 12 height 13
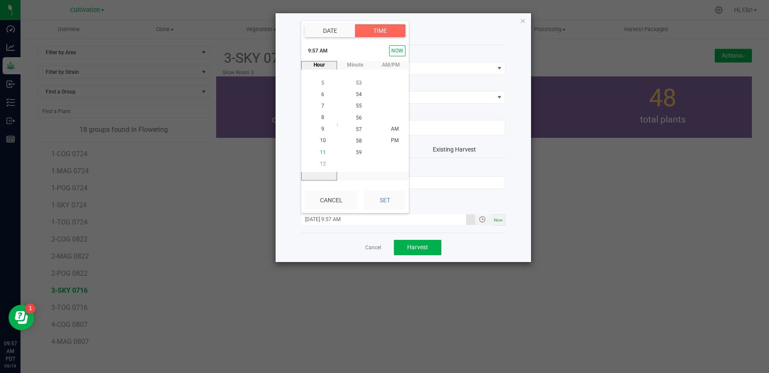
click at [323, 150] on span "11" at bounding box center [323, 153] width 6 height 6
click at [360, 117] on span "45" at bounding box center [359, 118] width 6 height 6
click at [393, 129] on span "AM" at bounding box center [395, 129] width 8 height 6
click at [389, 199] on button "Set" at bounding box center [384, 200] width 41 height 19
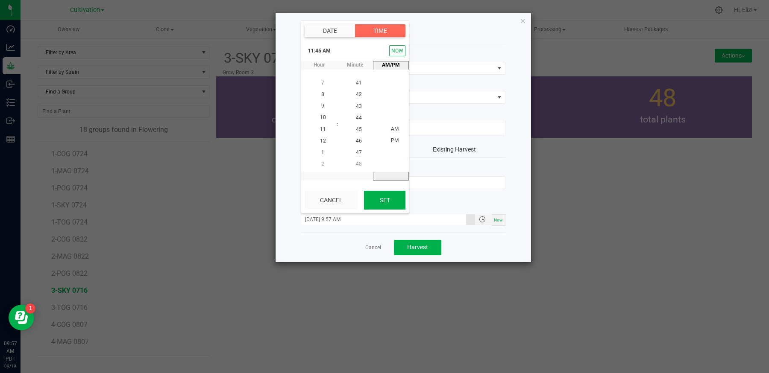
type input "09/18/2025 11:45 AM"
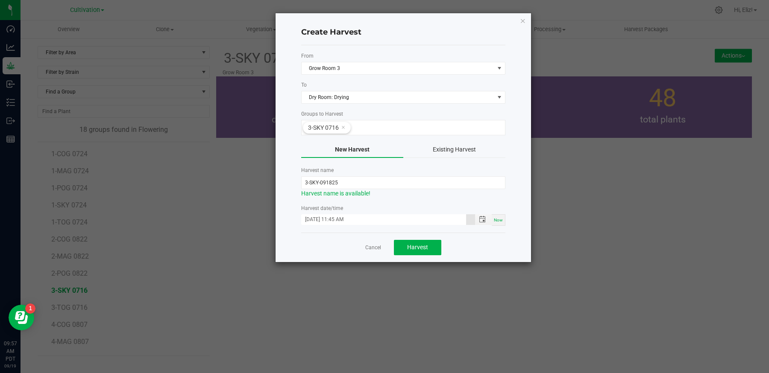
click at [309, 239] on div "Cancel Harvest" at bounding box center [403, 247] width 204 height 29
click at [427, 244] on span "Harvest" at bounding box center [417, 247] width 21 height 7
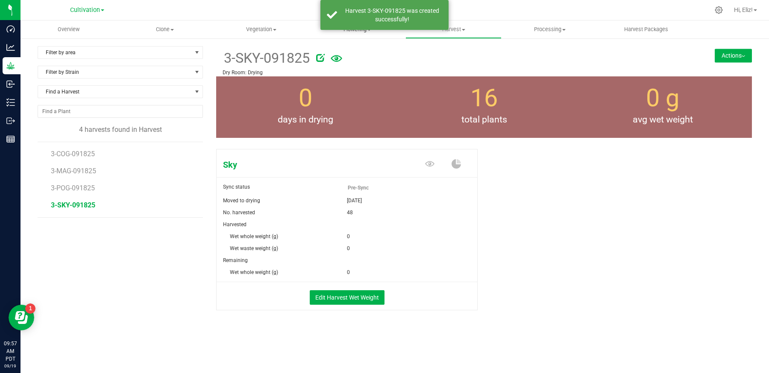
click at [365, 33] on uib-tab-heading "Flowering Create harvest Flowering groups Flowering plants Apply to plants" at bounding box center [357, 29] width 95 height 17
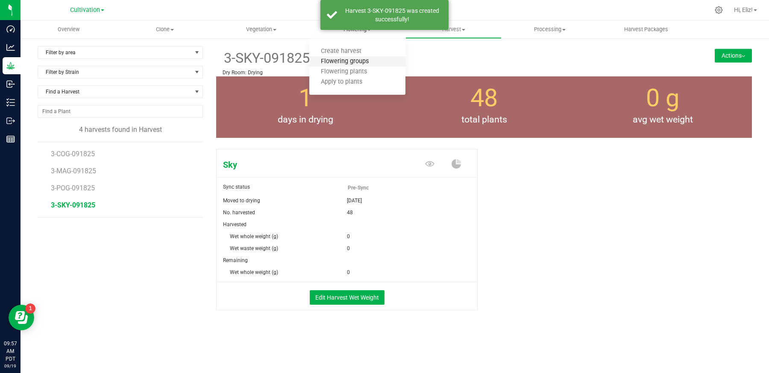
click at [350, 63] on span "Flowering groups" at bounding box center [344, 61] width 71 height 7
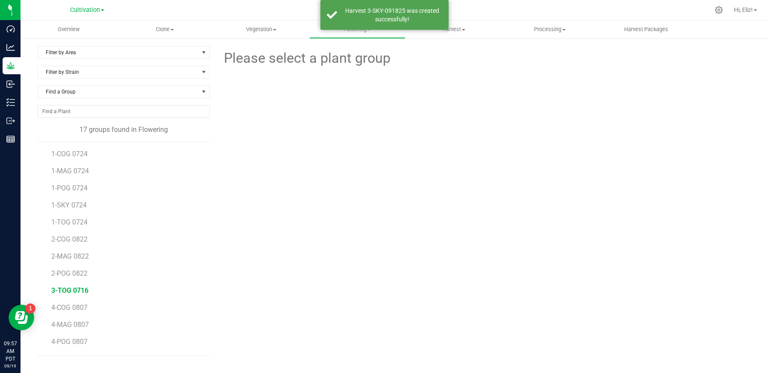
click at [70, 287] on span "3-TOG 0716" at bounding box center [69, 291] width 37 height 8
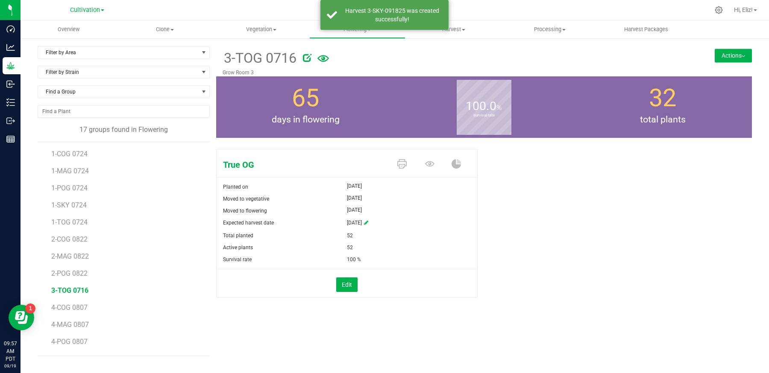
click at [724, 55] on button "Actions" at bounding box center [733, 56] width 37 height 14
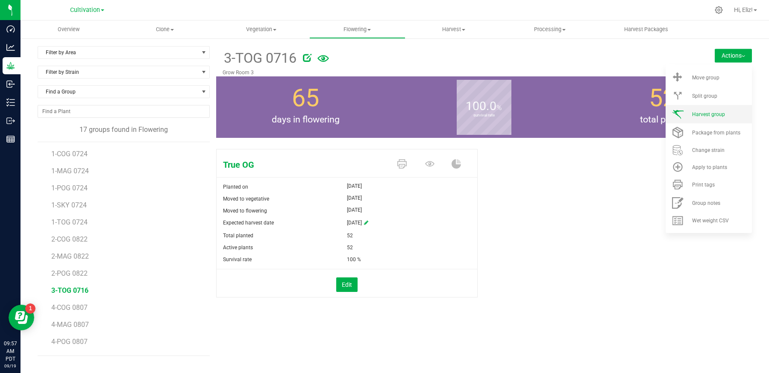
click at [712, 112] on span "Harvest group" at bounding box center [708, 115] width 33 height 6
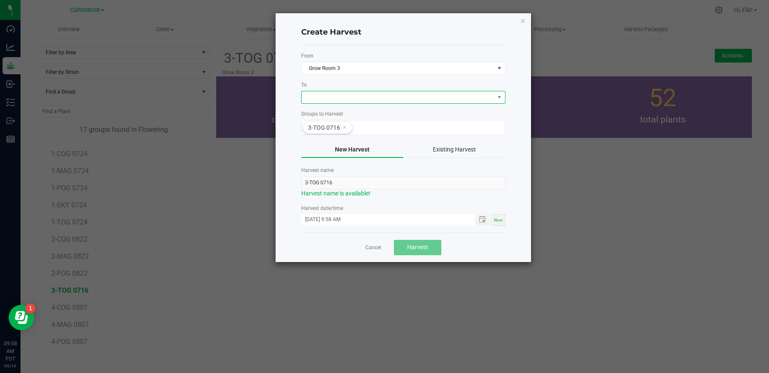
click at [310, 94] on span at bounding box center [398, 97] width 193 height 12
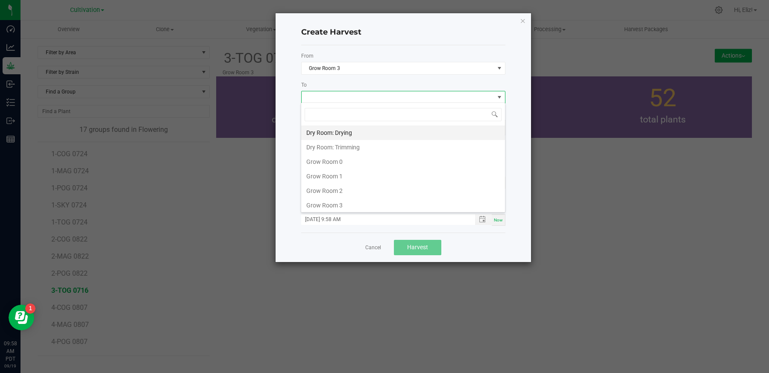
click at [324, 129] on li "Dry Room: Drying" at bounding box center [403, 133] width 204 height 15
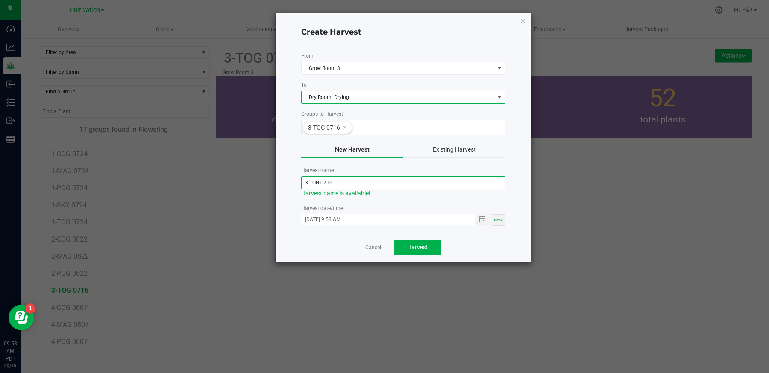
click at [352, 179] on input "3-TOG 0716" at bounding box center [403, 182] width 204 height 13
click at [482, 219] on span "Toggle popup" at bounding box center [482, 219] width 7 height 7
type input "3-TOG-091825"
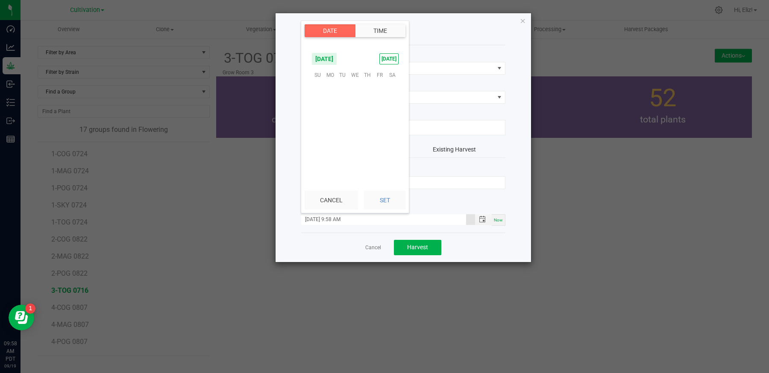
scroll to position [104, 0]
click at [366, 114] on span "18" at bounding box center [368, 115] width 12 height 13
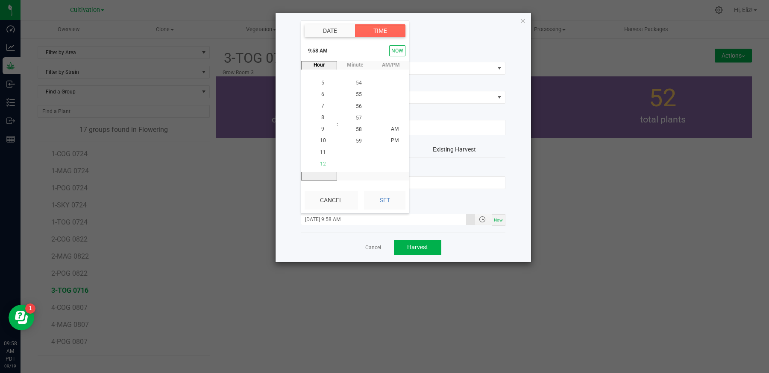
click at [323, 161] on span "12" at bounding box center [323, 164] width 6 height 6
click at [359, 150] on span "15" at bounding box center [359, 153] width 6 height 6
click at [391, 129] on span "PM" at bounding box center [395, 129] width 8 height 6
click at [385, 204] on button "Set" at bounding box center [384, 200] width 41 height 19
type input "09/18/2025 12:15 PM"
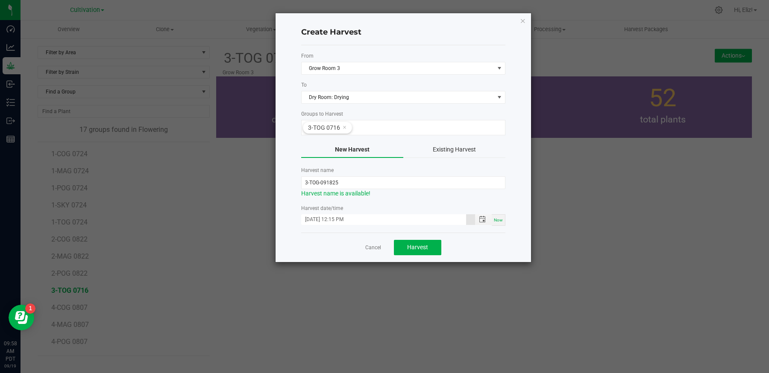
click at [323, 245] on div "Cancel Harvest" at bounding box center [403, 247] width 204 height 29
click at [428, 246] on button "Harvest" at bounding box center [417, 247] width 47 height 15
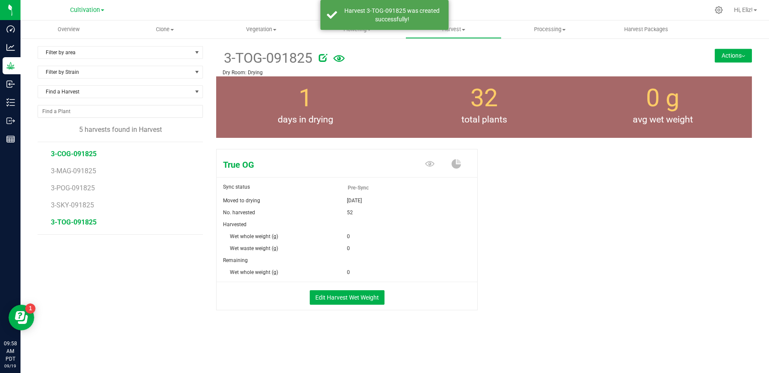
click at [81, 152] on span "3-COG-091825" at bounding box center [74, 154] width 46 height 8
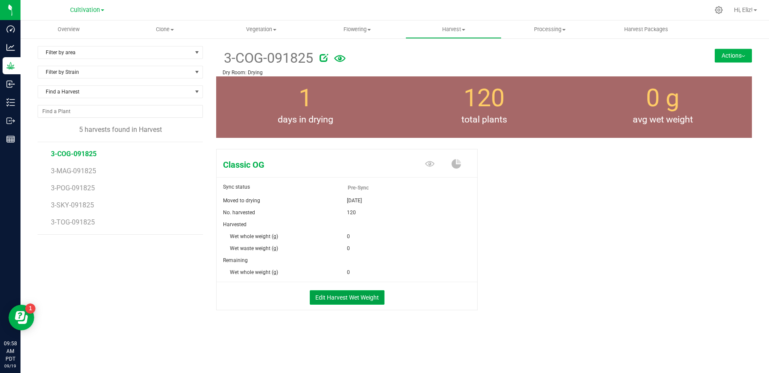
click at [326, 297] on button "Edit Harvest Wet Weight" at bounding box center [347, 298] width 75 height 15
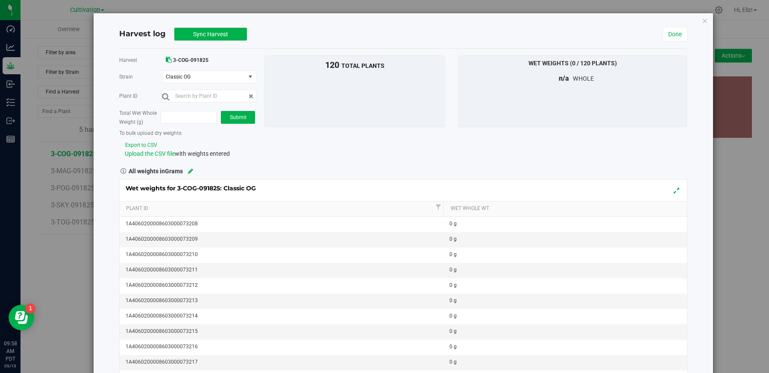
click at [146, 146] on button "Export to CSV" at bounding box center [141, 145] width 33 height 8
click at [140, 153] on span "Upload the CSV file" at bounding box center [150, 153] width 50 height 7
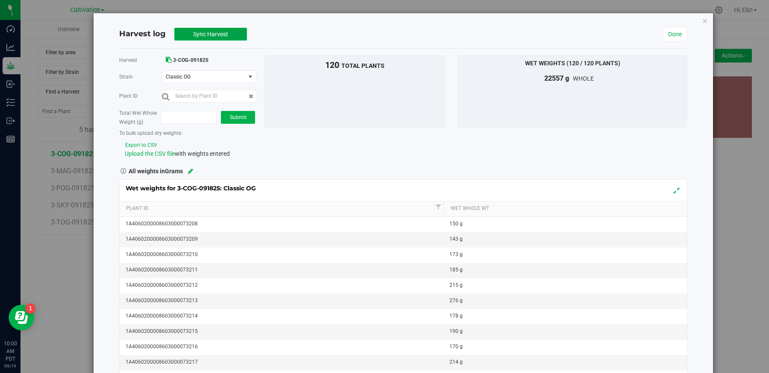
click at [214, 36] on span "Sync Harvest" at bounding box center [210, 34] width 35 height 7
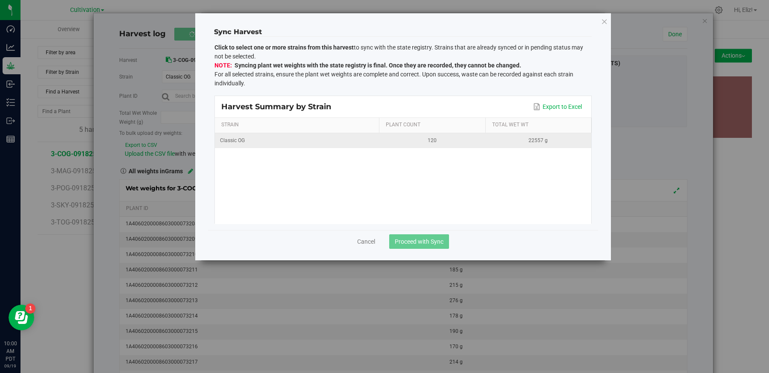
click at [376, 141] on td "Classic OG" at bounding box center [297, 140] width 164 height 15
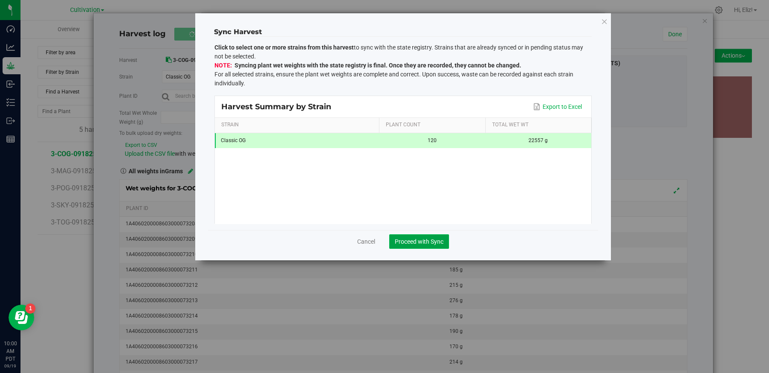
click at [415, 237] on button "Proceed with Sync" at bounding box center [419, 242] width 60 height 15
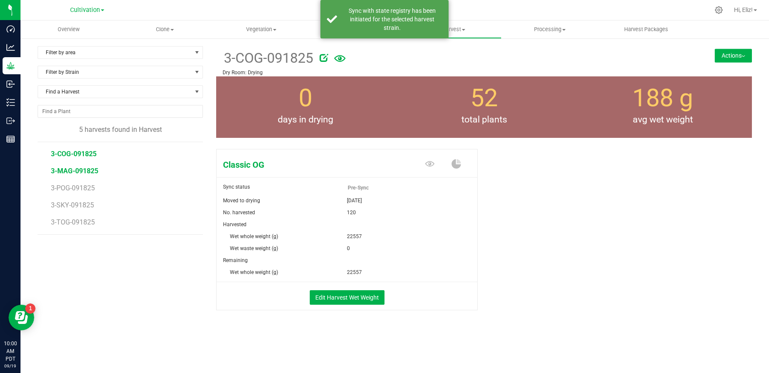
click at [61, 168] on span "3-MAG-091825" at bounding box center [74, 171] width 47 height 8
click at [319, 298] on button "Edit Harvest Wet Weight" at bounding box center [347, 298] width 75 height 15
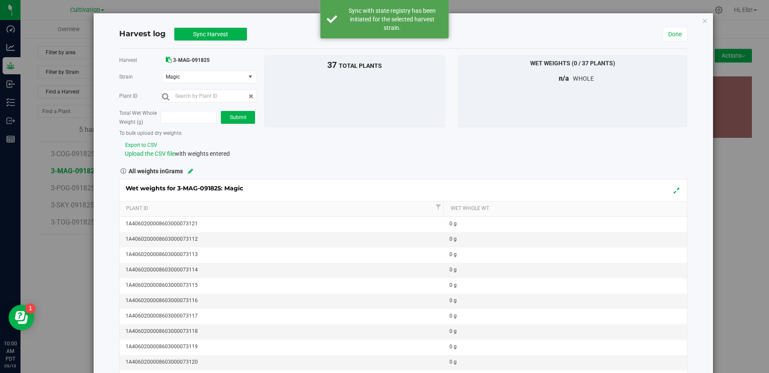
click at [141, 143] on button "Export to CSV" at bounding box center [141, 145] width 33 height 8
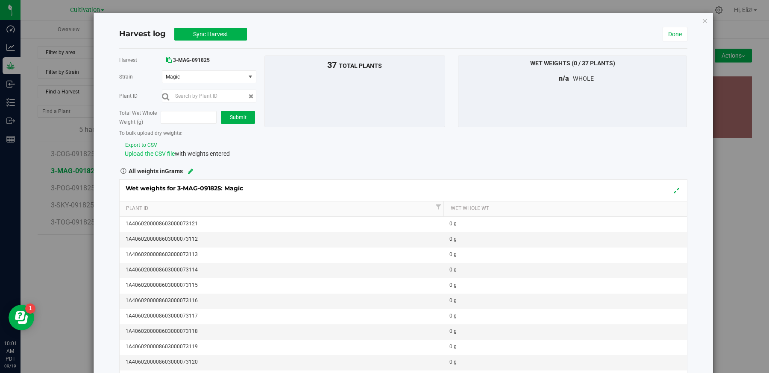
click at [139, 156] on span "Upload the CSV file" at bounding box center [150, 153] width 50 height 7
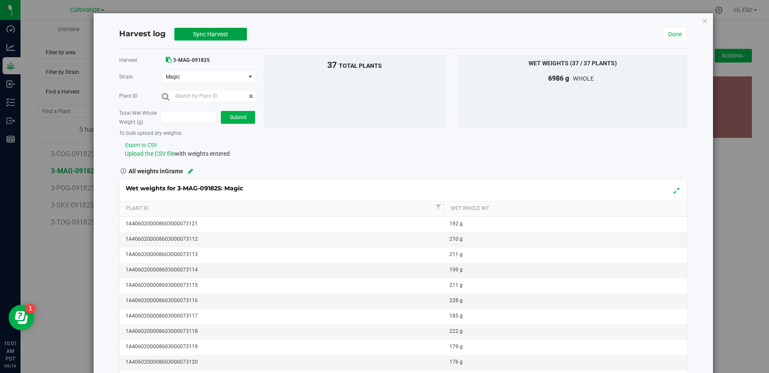
click at [205, 34] on span "Sync Harvest" at bounding box center [210, 34] width 35 height 7
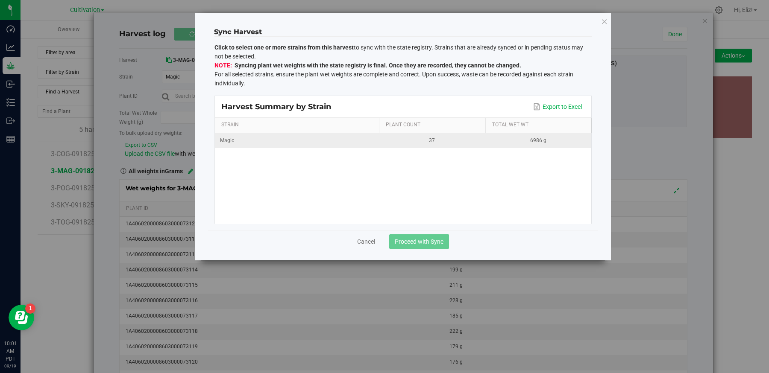
click at [353, 144] on td "Magic" at bounding box center [297, 140] width 164 height 15
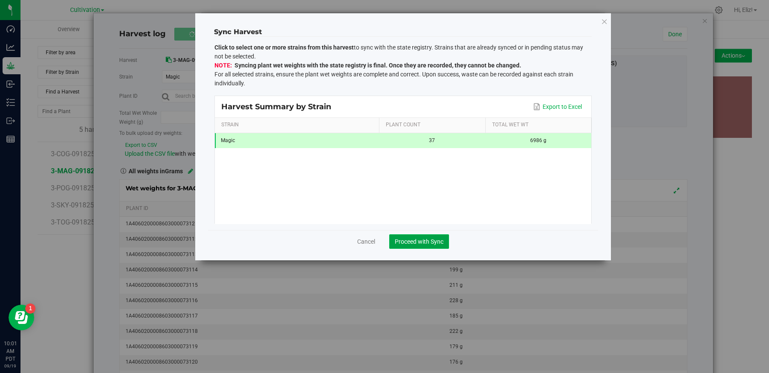
click at [414, 238] on span "Proceed with Sync" at bounding box center [419, 241] width 49 height 7
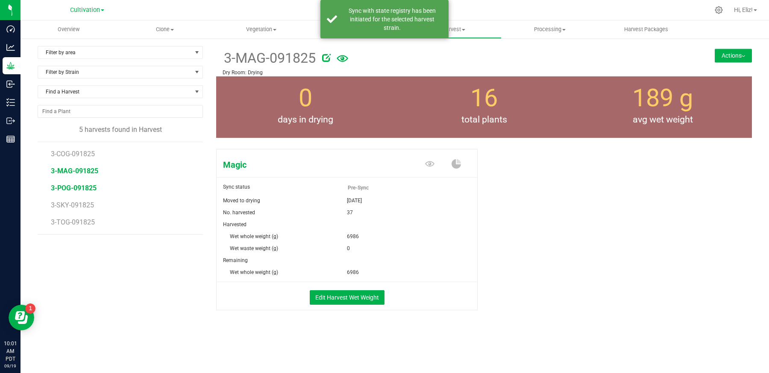
click at [83, 188] on span "3-POG-091825" at bounding box center [74, 188] width 46 height 8
click at [333, 299] on button "Edit Harvest Wet Weight" at bounding box center [347, 298] width 75 height 15
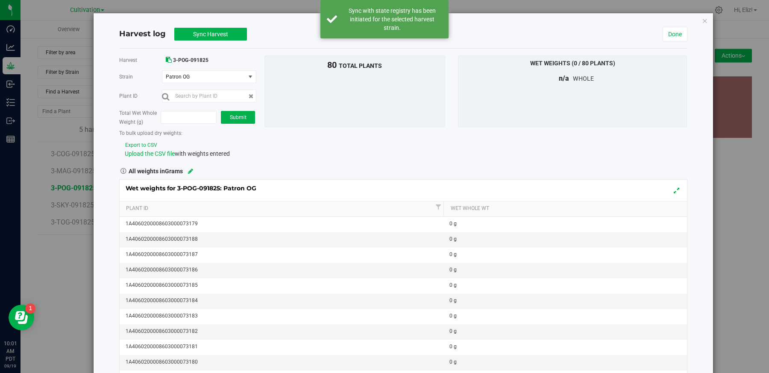
click at [138, 145] on button "Export to CSV" at bounding box center [141, 145] width 33 height 8
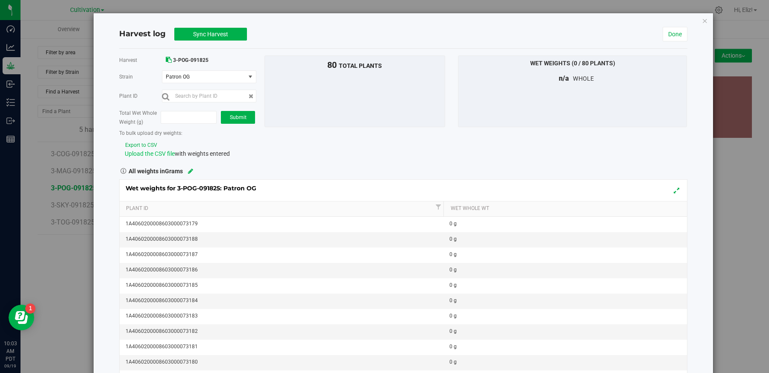
click at [137, 153] on span "Upload the CSV file" at bounding box center [150, 153] width 50 height 7
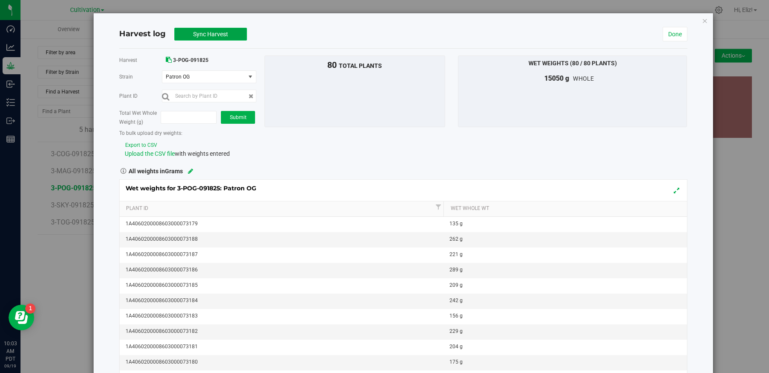
click at [209, 36] on span "Sync Harvest" at bounding box center [210, 34] width 35 height 7
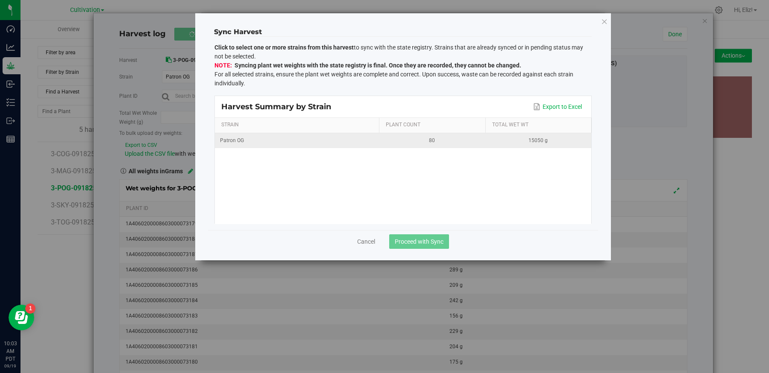
click at [309, 134] on td "Patron OG" at bounding box center [297, 140] width 164 height 15
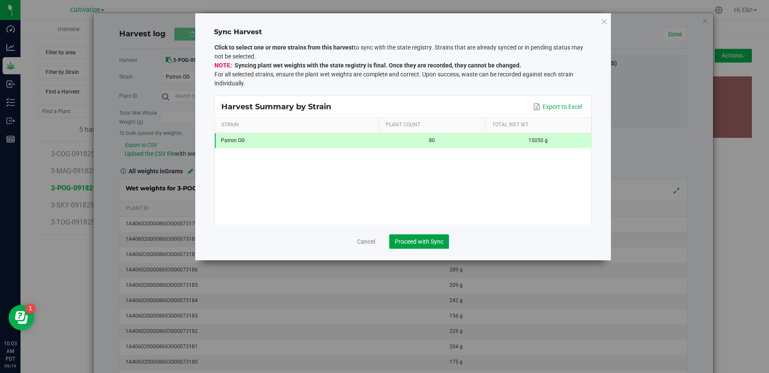
click at [423, 244] on span "Proceed with Sync" at bounding box center [419, 241] width 49 height 7
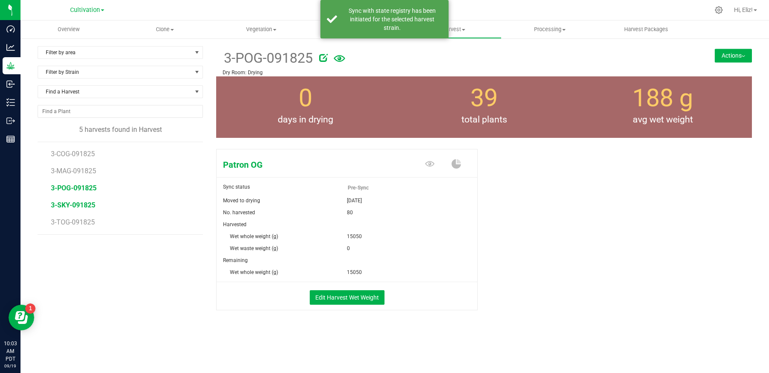
click at [65, 202] on span "3-SKY-091825" at bounding box center [73, 205] width 44 height 8
click at [360, 295] on button "Edit Harvest Wet Weight" at bounding box center [347, 298] width 75 height 15
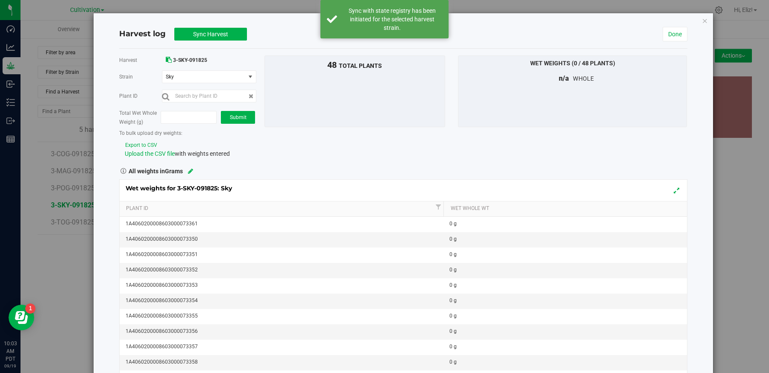
click at [145, 146] on button "Export to CSV" at bounding box center [141, 145] width 33 height 8
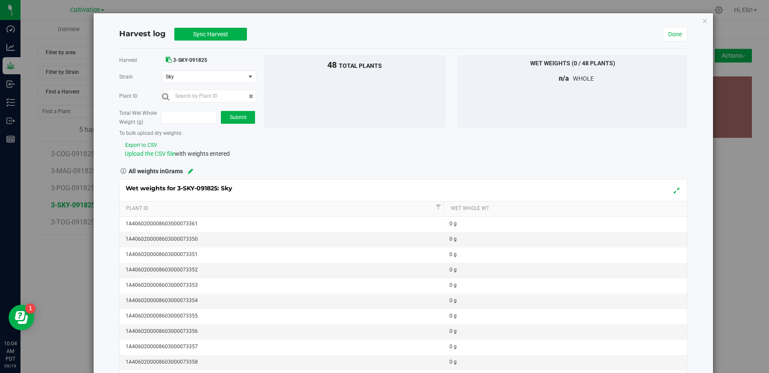
click at [149, 152] on span "Upload the CSV file" at bounding box center [150, 153] width 50 height 7
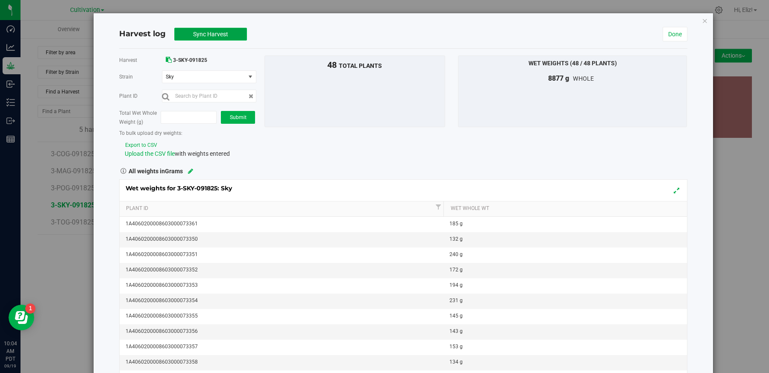
click at [212, 35] on span "Sync Harvest" at bounding box center [210, 34] width 35 height 7
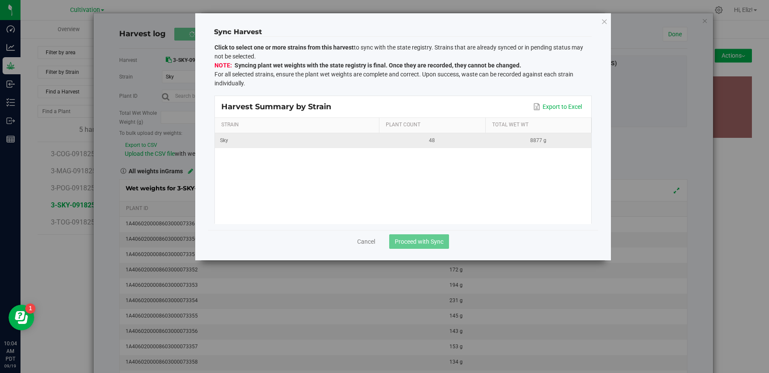
click at [357, 144] on div "Sky" at bounding box center [297, 141] width 154 height 8
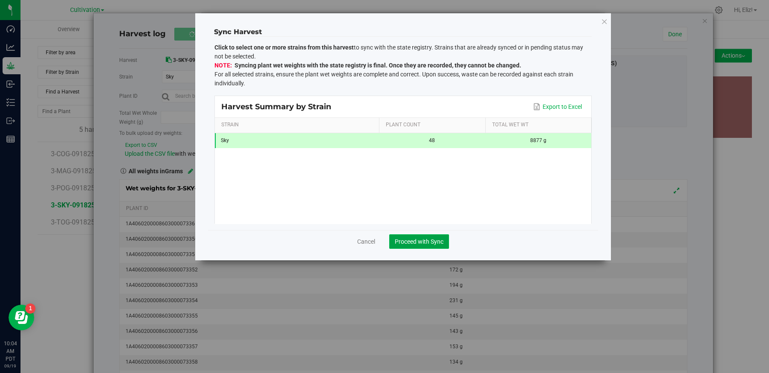
click at [423, 247] on button "Proceed with Sync" at bounding box center [419, 242] width 60 height 15
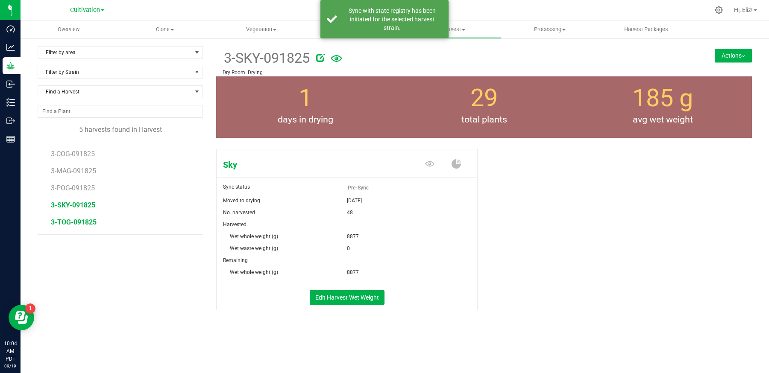
click at [82, 219] on span "3-TOG-091825" at bounding box center [74, 222] width 46 height 8
click at [326, 301] on button "Edit Harvest Wet Weight" at bounding box center [347, 298] width 75 height 15
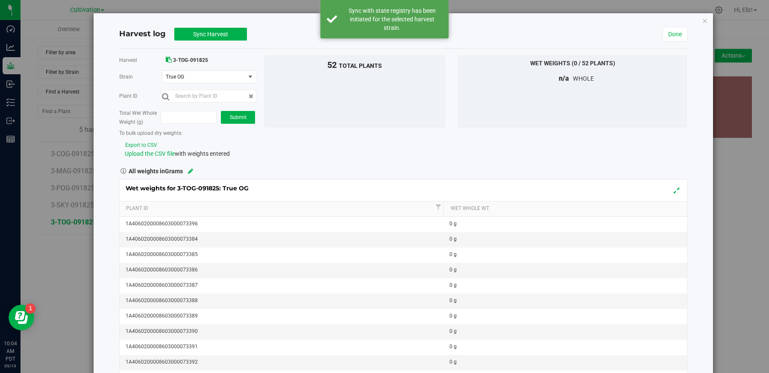
click at [143, 142] on button "Export to CSV" at bounding box center [141, 145] width 33 height 8
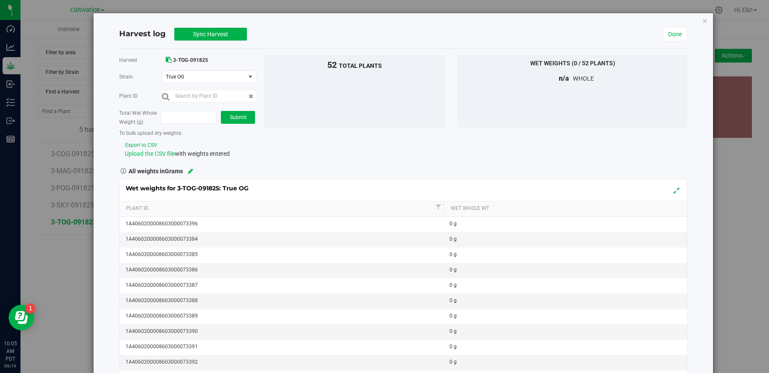
click at [136, 154] on span "Upload the CSV file" at bounding box center [150, 153] width 50 height 7
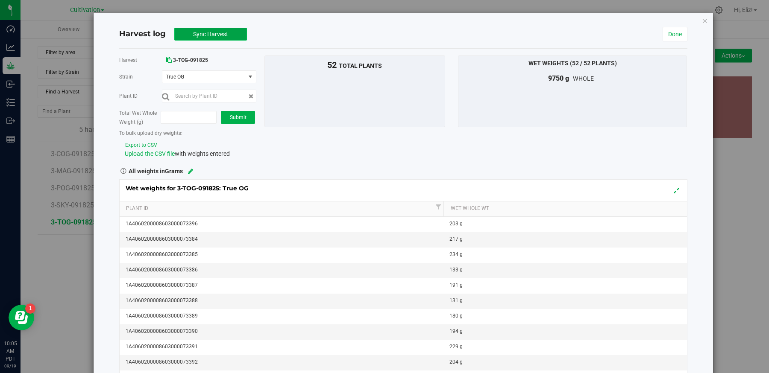
click at [232, 33] on button "Sync Harvest" at bounding box center [210, 34] width 73 height 13
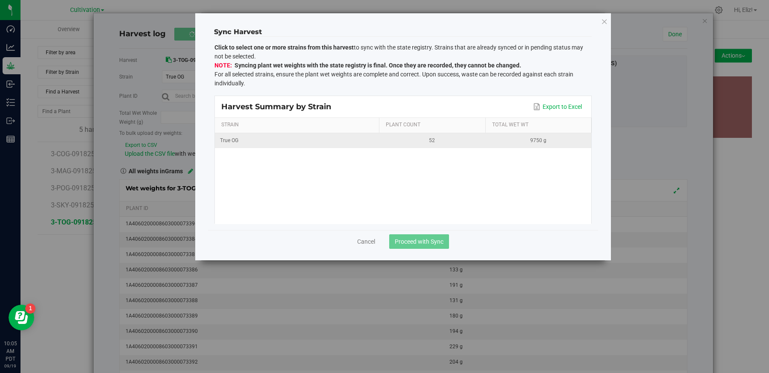
click at [345, 137] on div "True OG" at bounding box center [297, 141] width 154 height 8
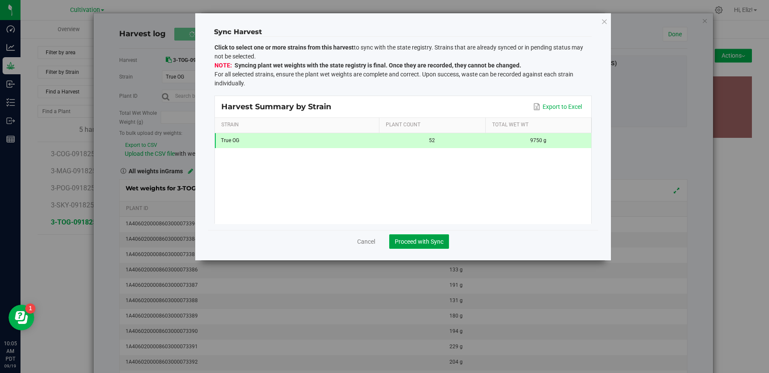
click at [417, 246] on button "Proceed with Sync" at bounding box center [419, 242] width 60 height 15
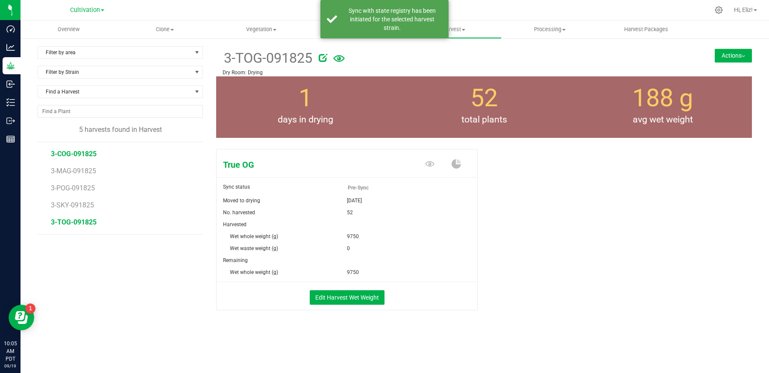
click at [83, 153] on span "3-COG-091825" at bounding box center [74, 154] width 46 height 8
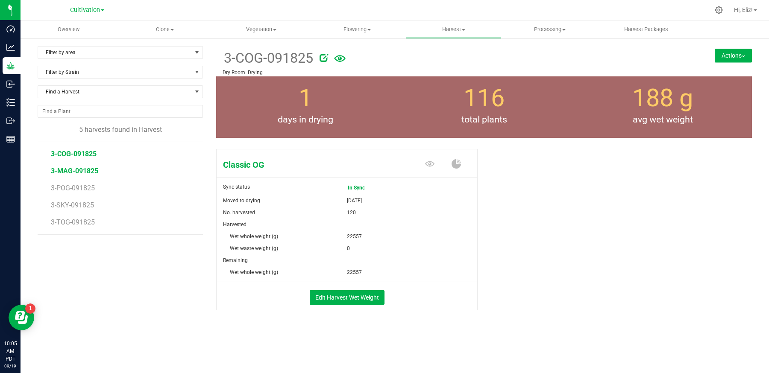
click at [82, 171] on span "3-MAG-091825" at bounding box center [74, 171] width 47 height 8
click at [81, 189] on span "3-POG-091825" at bounding box center [74, 188] width 46 height 8
click at [80, 206] on span "3-SKY-091825" at bounding box center [73, 205] width 44 height 8
click at [76, 221] on span "3-TOG-091825" at bounding box center [74, 222] width 46 height 8
click at [79, 148] on li "3-COG-091825" at bounding box center [124, 150] width 146 height 17
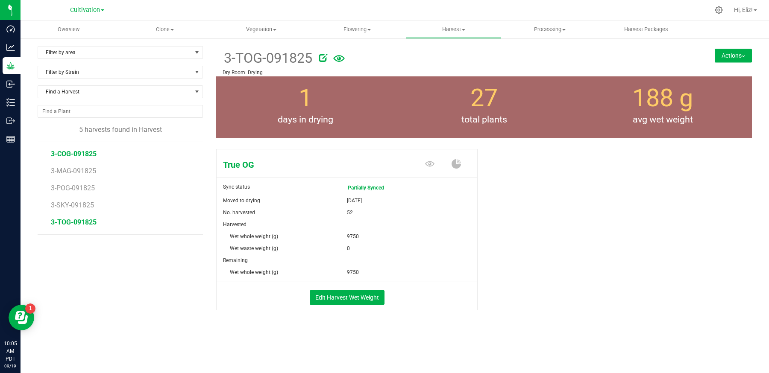
click at [76, 151] on span "3-COG-091825" at bounding box center [74, 154] width 46 height 8
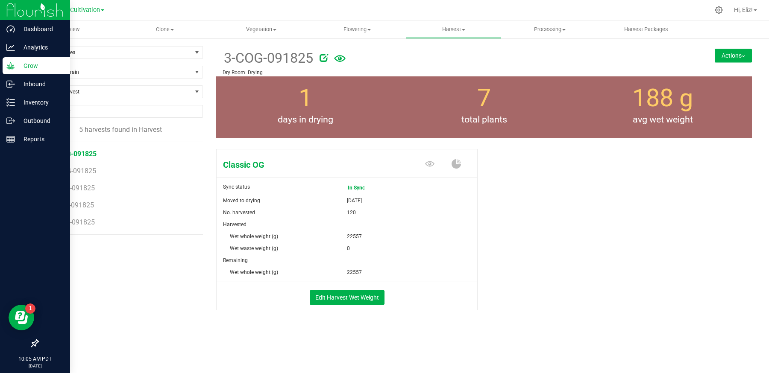
click at [32, 70] on p "Grow" at bounding box center [40, 66] width 51 height 10
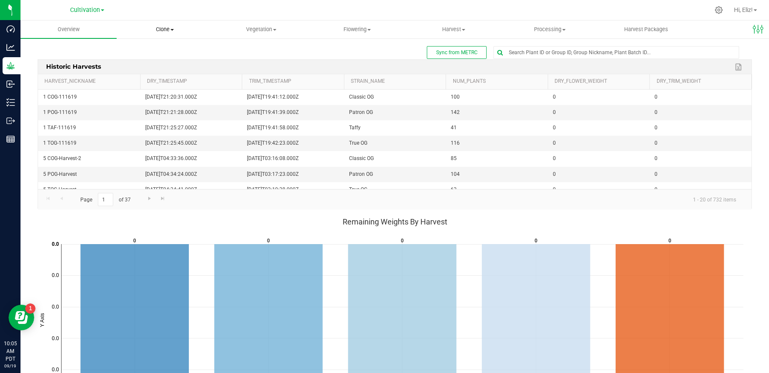
click at [163, 30] on span "Clone" at bounding box center [164, 30] width 95 height 8
click at [162, 65] on span "Cloning groups" at bounding box center [149, 61] width 65 height 7
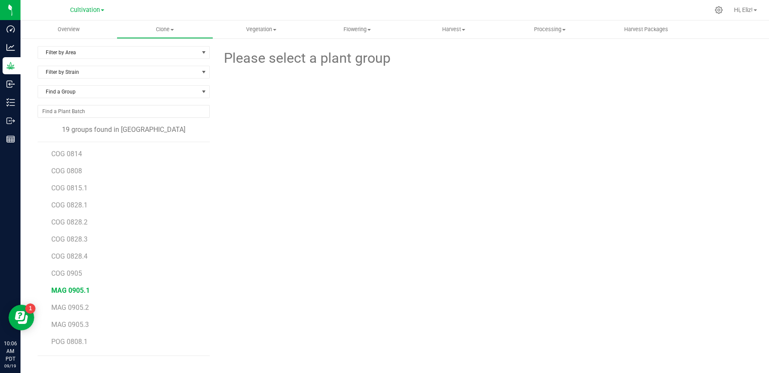
scroll to position [118, 0]
click at [71, 325] on span "SKY 0827" at bounding box center [66, 327] width 30 height 8
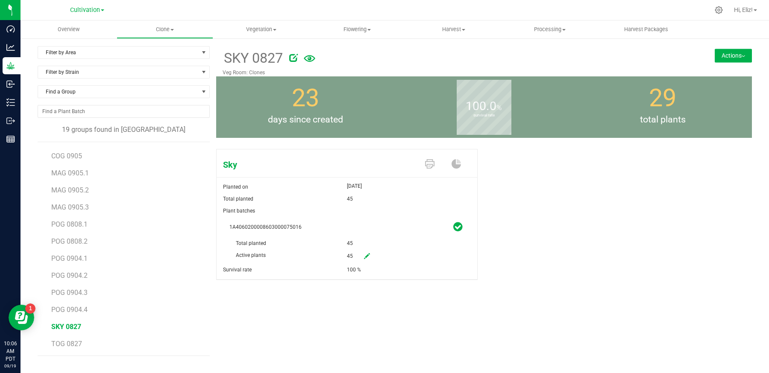
click at [728, 53] on button "Actions" at bounding box center [733, 56] width 37 height 14
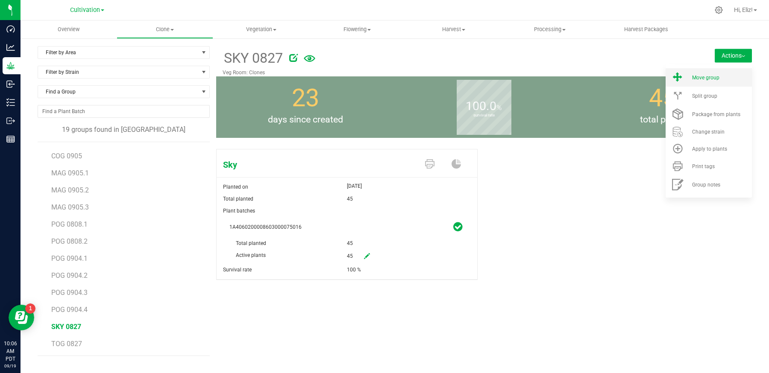
click at [717, 82] on li "Move group" at bounding box center [709, 77] width 86 height 18
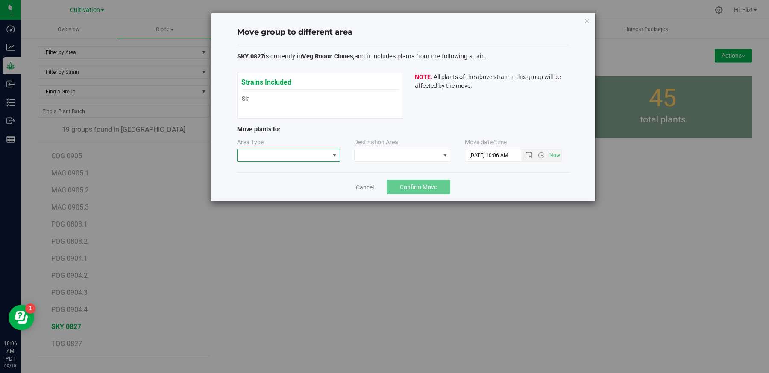
click at [279, 153] on span at bounding box center [284, 156] width 92 height 12
click at [263, 186] on li "Vegetative" at bounding box center [288, 185] width 103 height 15
click at [382, 155] on span at bounding box center [397, 156] width 85 height 12
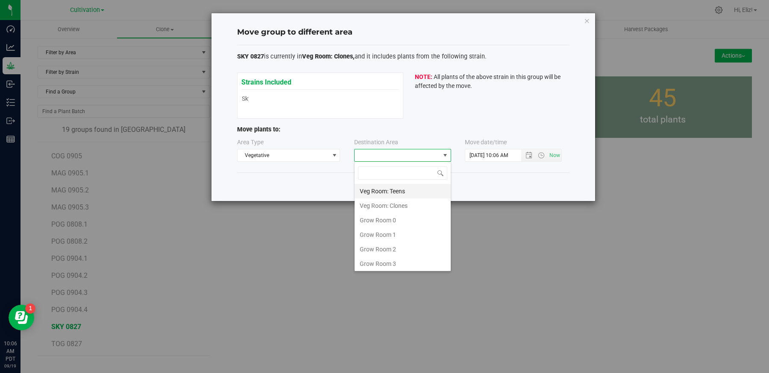
scroll to position [12, 97]
click at [382, 193] on li "Veg Room: Teens" at bounding box center [403, 191] width 96 height 15
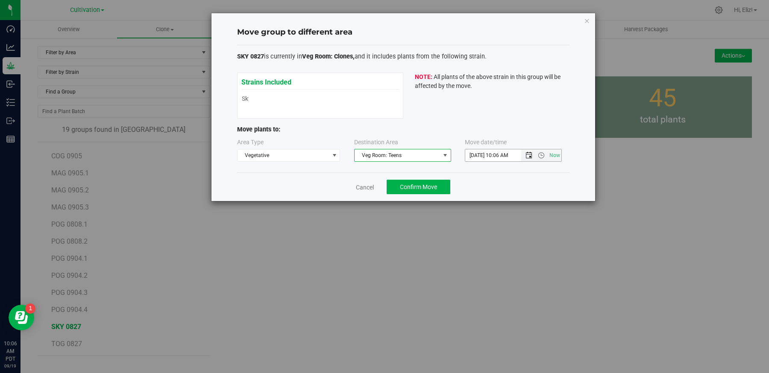
click at [529, 156] on span "Open the date view" at bounding box center [529, 155] width 7 height 7
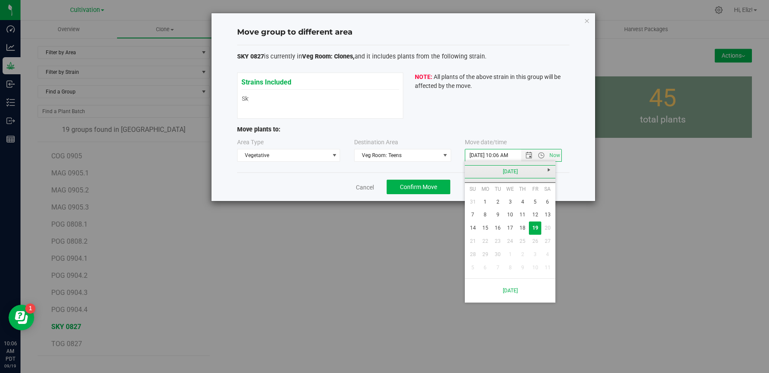
click at [467, 169] on link "September 2025" at bounding box center [511, 171] width 92 height 13
click at [540, 222] on link "Aug" at bounding box center [543, 219] width 22 height 22
click at [548, 172] on span "Next" at bounding box center [549, 170] width 7 height 7
click at [522, 215] on link "11" at bounding box center [523, 215] width 12 height 13
type input "9/11/2025 10:06 AM"
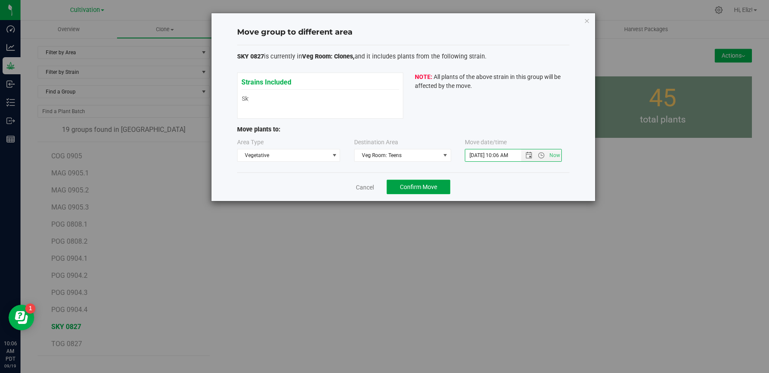
click at [420, 189] on span "Confirm Move" at bounding box center [418, 187] width 37 height 7
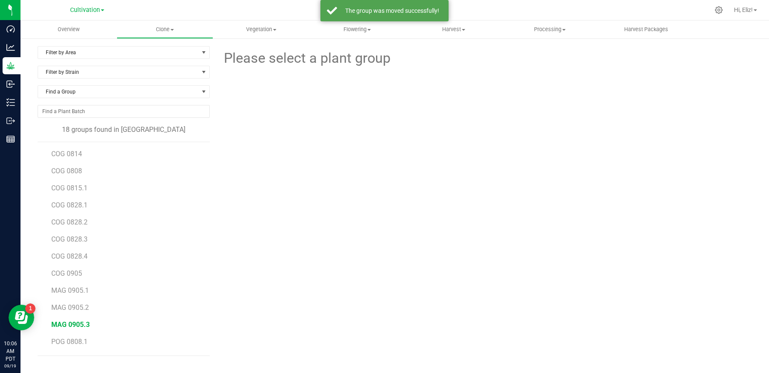
scroll to position [100, 0]
click at [70, 341] on span "TOG 0827" at bounding box center [66, 344] width 31 height 8
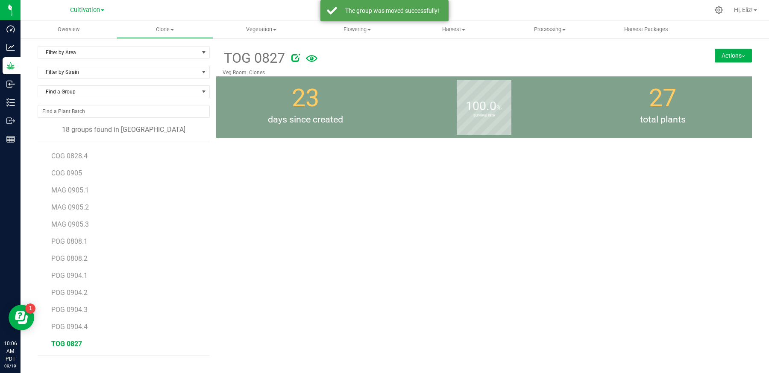
click at [736, 52] on button "Actions" at bounding box center [733, 56] width 37 height 14
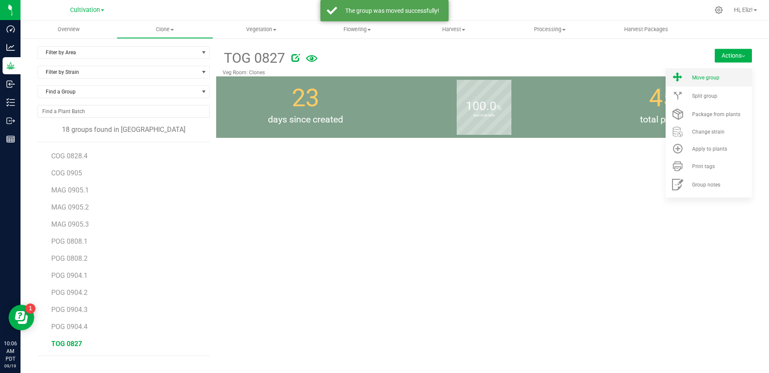
click at [714, 83] on li "Move group" at bounding box center [709, 77] width 86 height 18
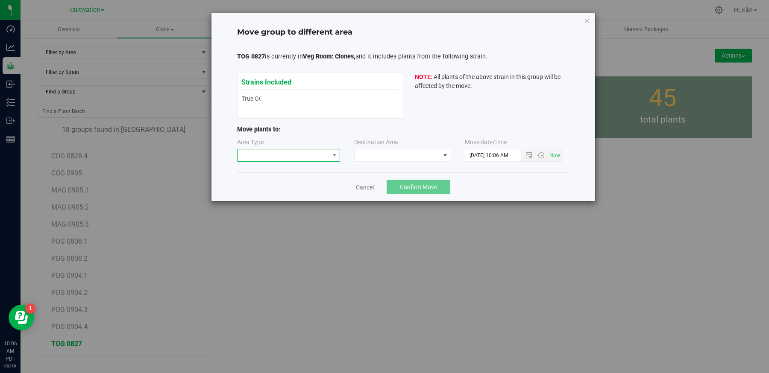
click at [293, 157] on span at bounding box center [284, 156] width 92 height 12
click at [285, 188] on li "Vegetative" at bounding box center [288, 185] width 103 height 15
click at [367, 158] on span at bounding box center [397, 156] width 85 height 12
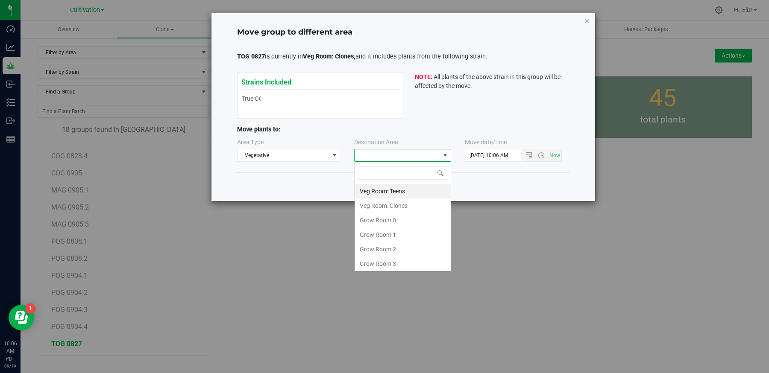
scroll to position [12, 97]
click at [378, 189] on li "Veg Room: Teens" at bounding box center [403, 191] width 96 height 15
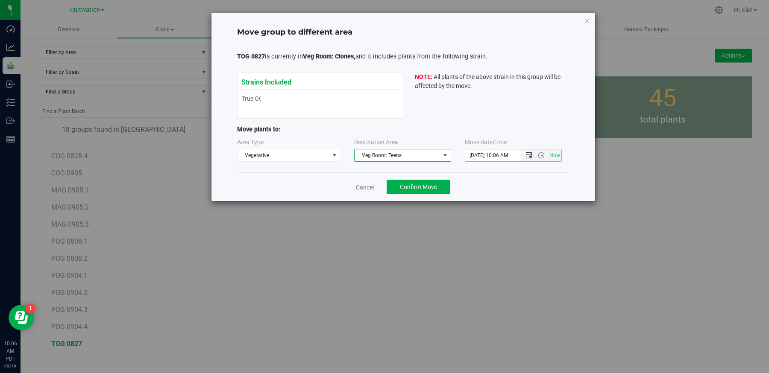
click at [530, 156] on span "Open the date view" at bounding box center [529, 155] width 7 height 7
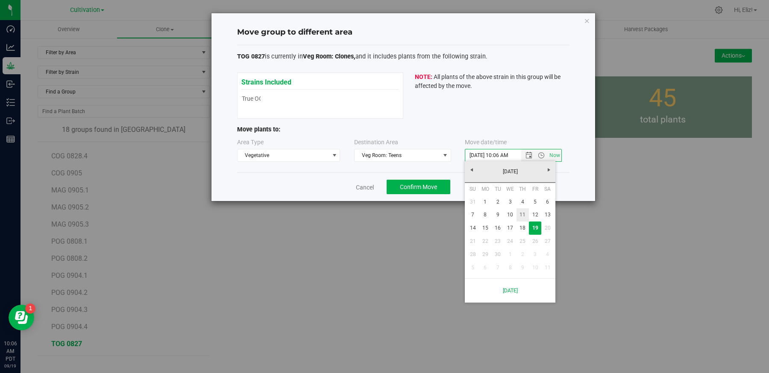
click at [526, 214] on link "11" at bounding box center [523, 215] width 12 height 13
type input "9/11/2025 10:06 AM"
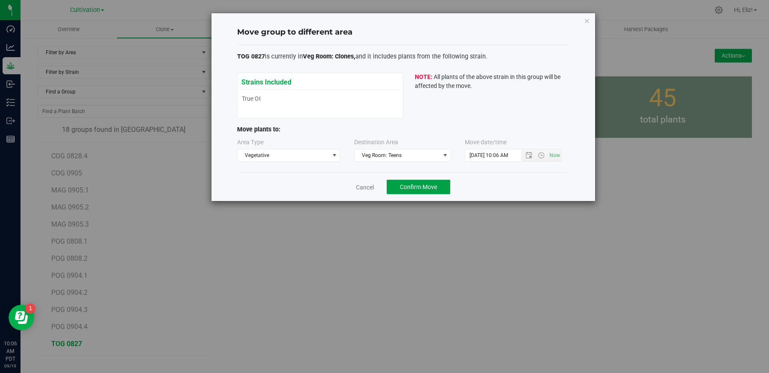
click at [414, 185] on span "Confirm Move" at bounding box center [418, 187] width 37 height 7
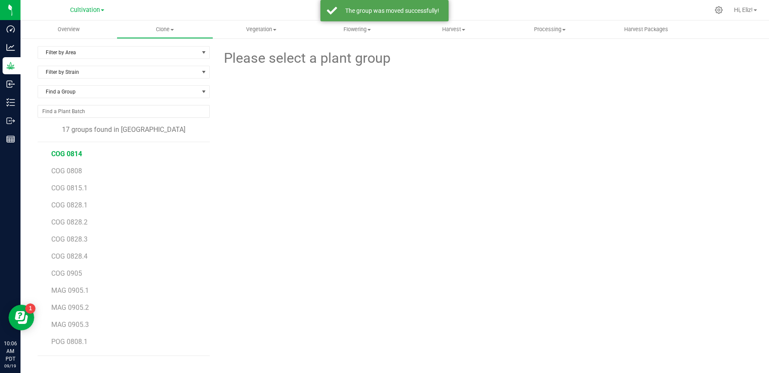
click at [70, 151] on span "COG 0814" at bounding box center [66, 154] width 31 height 8
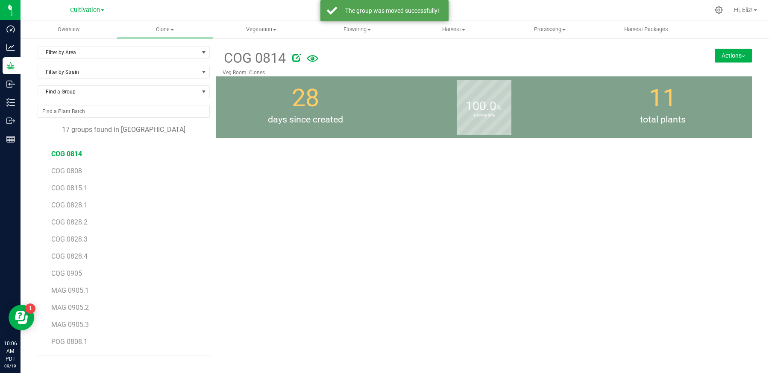
click at [735, 53] on button "Actions" at bounding box center [733, 56] width 37 height 14
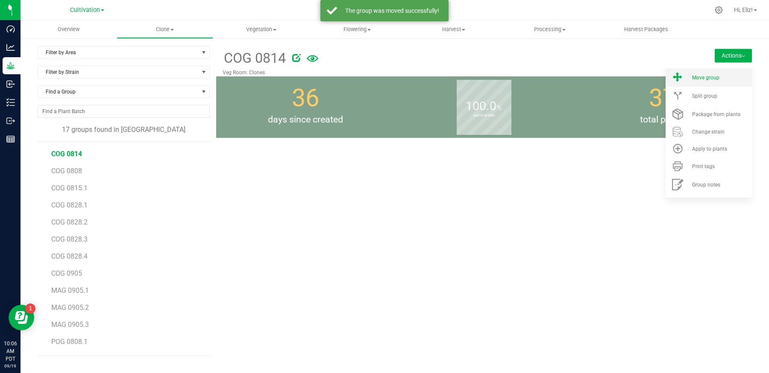
click at [715, 82] on li "Move group" at bounding box center [709, 77] width 86 height 18
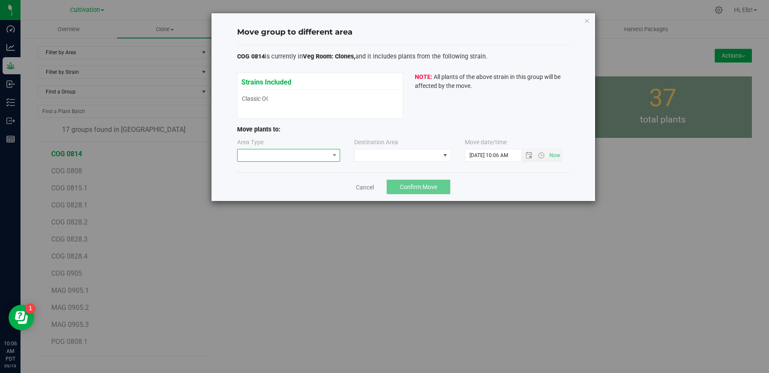
click at [325, 157] on span at bounding box center [284, 156] width 92 height 12
click at [312, 182] on li "Vegetative" at bounding box center [288, 185] width 103 height 15
click at [377, 159] on span at bounding box center [397, 156] width 85 height 12
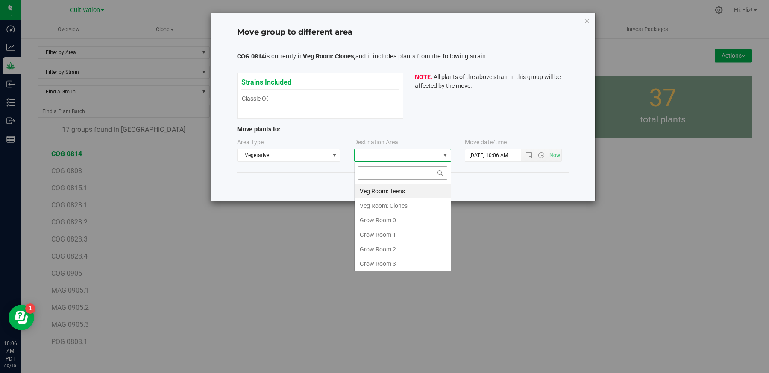
scroll to position [12, 97]
click at [384, 190] on li "Veg Room: Teens" at bounding box center [403, 191] width 96 height 15
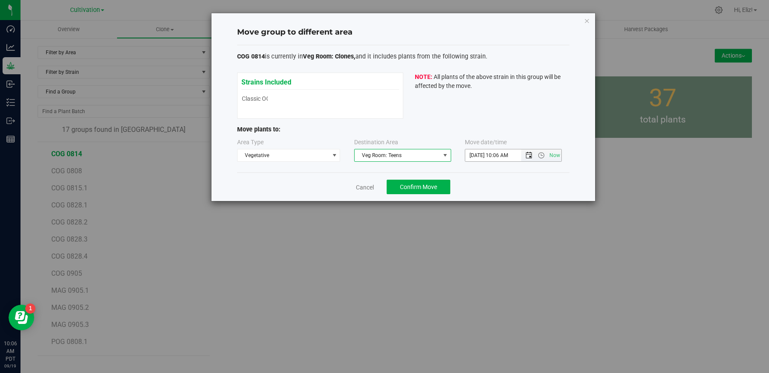
click at [532, 155] on span "Open the date view" at bounding box center [529, 155] width 7 height 7
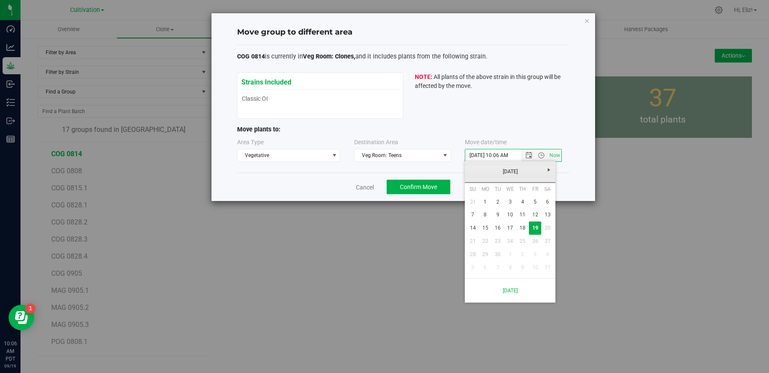
click at [470, 172] on link "September 2025" at bounding box center [511, 171] width 92 height 13
click at [542, 223] on link "Aug" at bounding box center [543, 219] width 22 height 22
click at [535, 250] on link "29" at bounding box center [535, 254] width 12 height 13
type input "8/29/2025 10:06 AM"
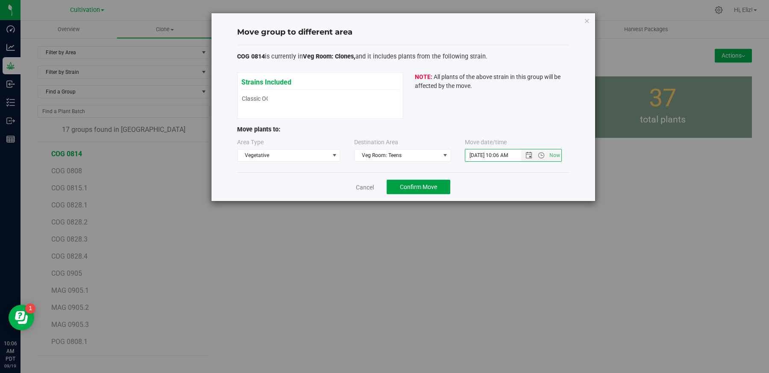
click at [427, 186] on span "Confirm Move" at bounding box center [418, 187] width 37 height 7
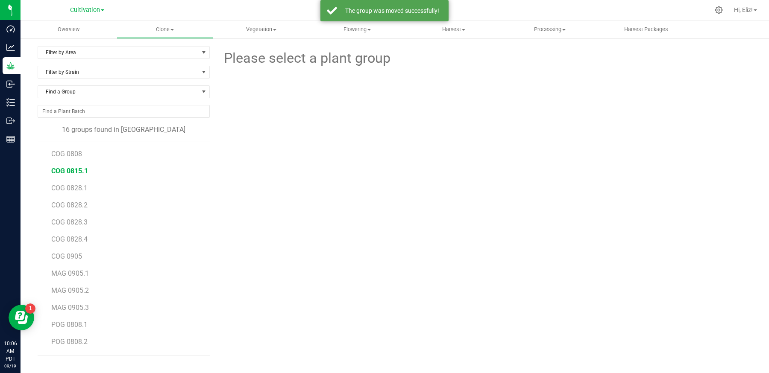
click at [81, 172] on span "COG 0815.1" at bounding box center [69, 171] width 37 height 8
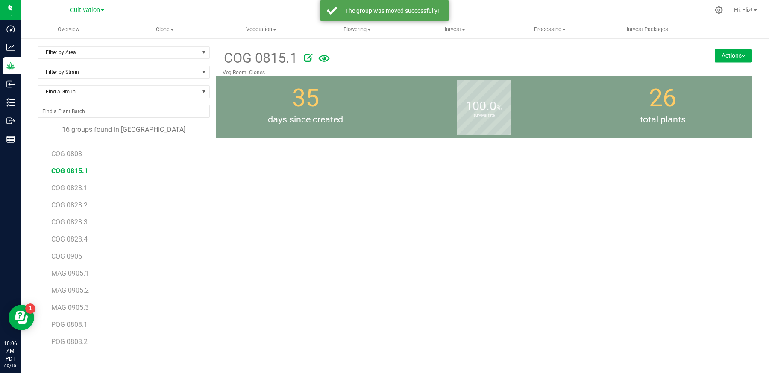
click at [720, 51] on button "Actions" at bounding box center [733, 56] width 37 height 14
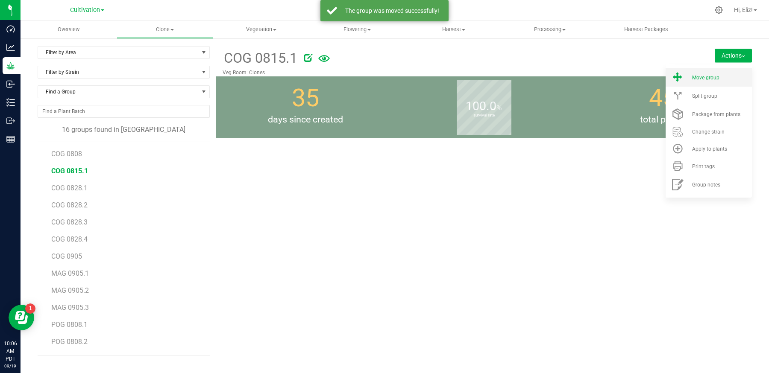
click at [716, 77] on span "Move group" at bounding box center [705, 78] width 27 height 6
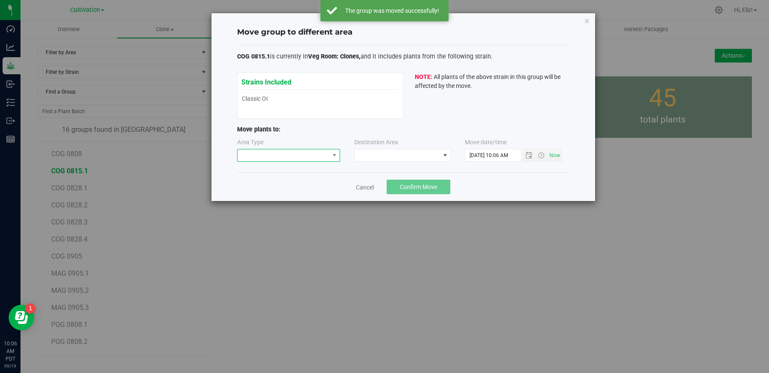
click at [328, 153] on span at bounding box center [284, 156] width 92 height 12
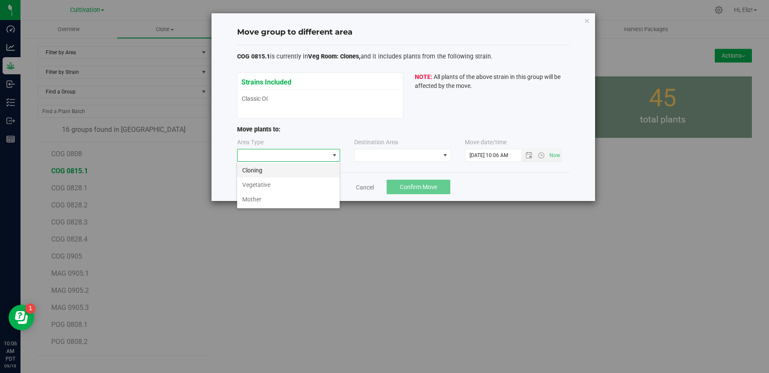
scroll to position [12, 103]
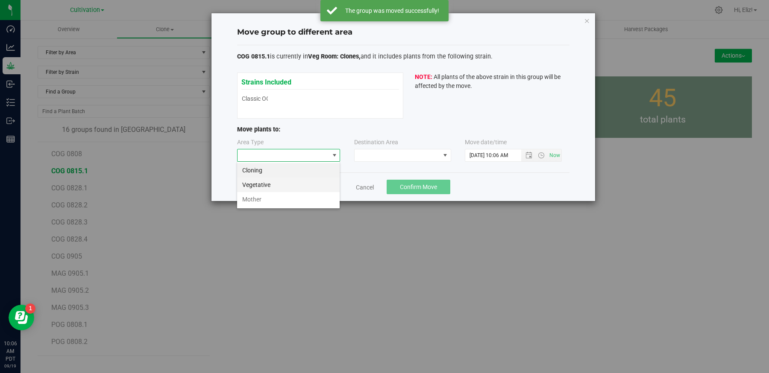
click at [297, 180] on li "Vegetative" at bounding box center [288, 185] width 103 height 15
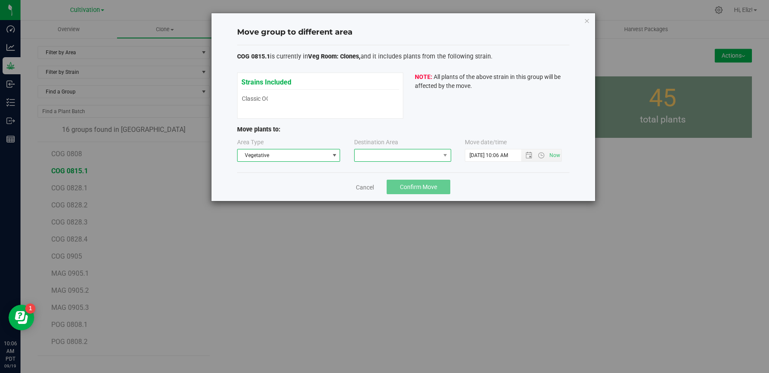
click at [371, 153] on span at bounding box center [397, 156] width 85 height 12
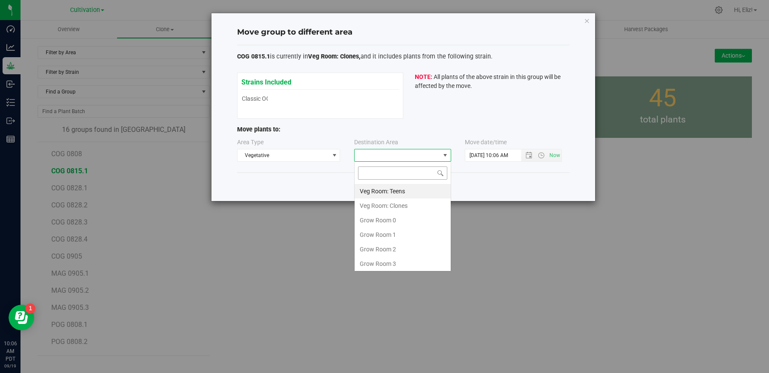
scroll to position [12, 97]
click at [382, 187] on li "Veg Room: Teens" at bounding box center [403, 191] width 96 height 15
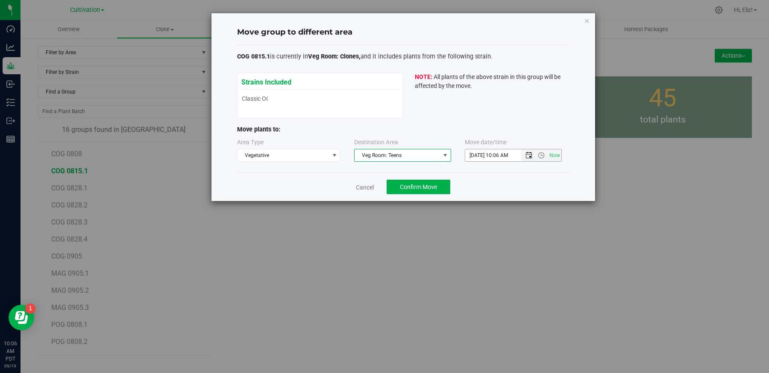
click at [528, 156] on span "Open the date view" at bounding box center [529, 155] width 7 height 7
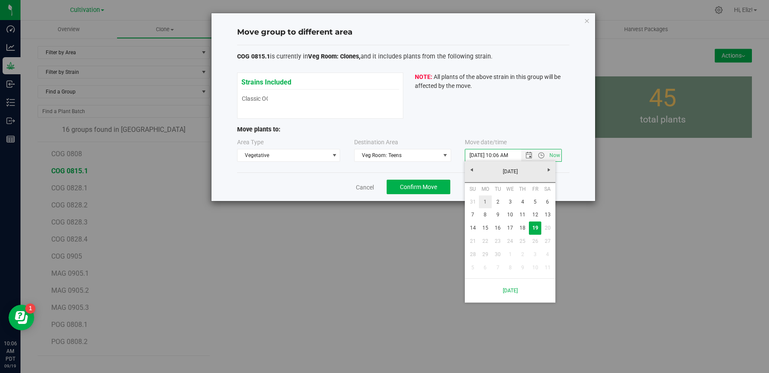
click at [485, 203] on link "1" at bounding box center [485, 202] width 12 height 13
type input "9/1/2025 10:06 AM"
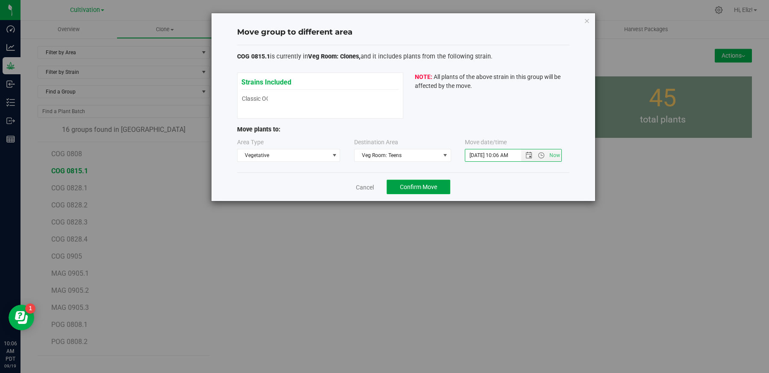
click at [412, 185] on span "Confirm Move" at bounding box center [418, 187] width 37 height 7
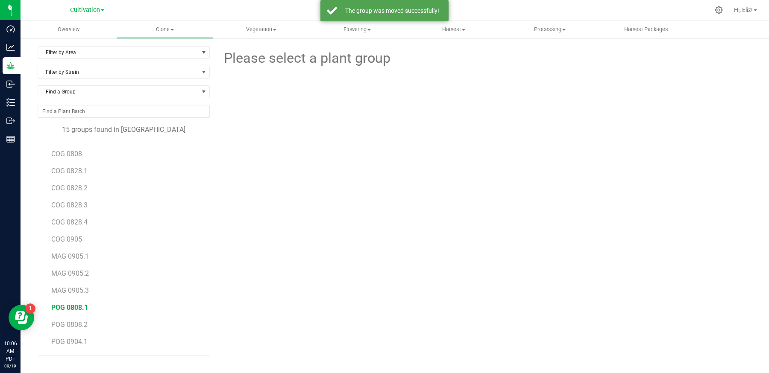
click at [80, 305] on span "POG 0808.1" at bounding box center [69, 308] width 37 height 8
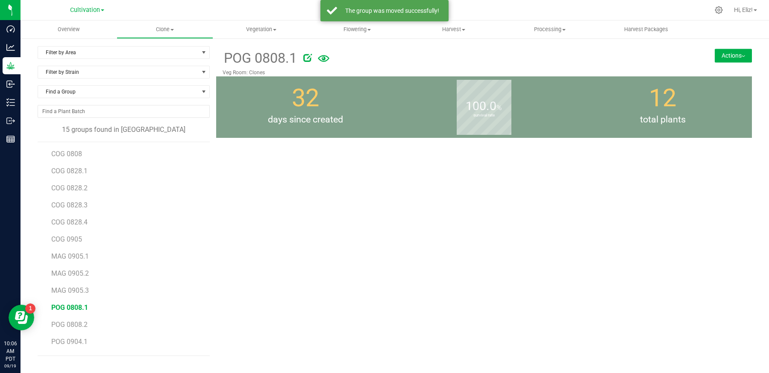
click at [723, 54] on button "Actions" at bounding box center [733, 56] width 37 height 14
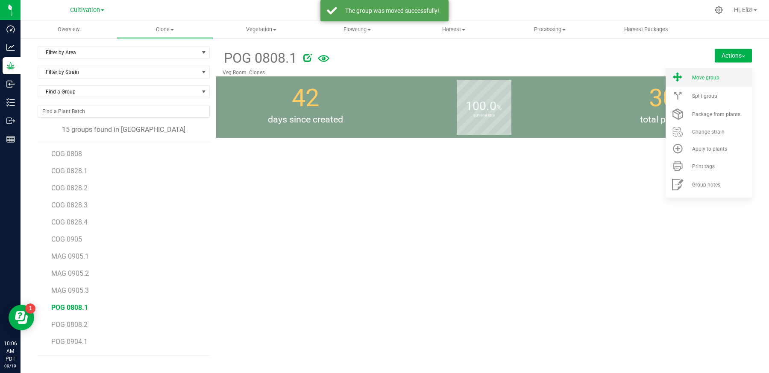
click at [719, 76] on span "Move group" at bounding box center [705, 78] width 27 height 6
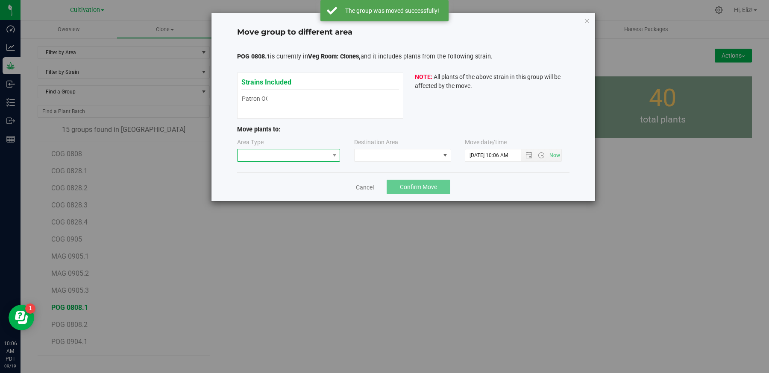
click at [282, 160] on span at bounding box center [284, 156] width 92 height 12
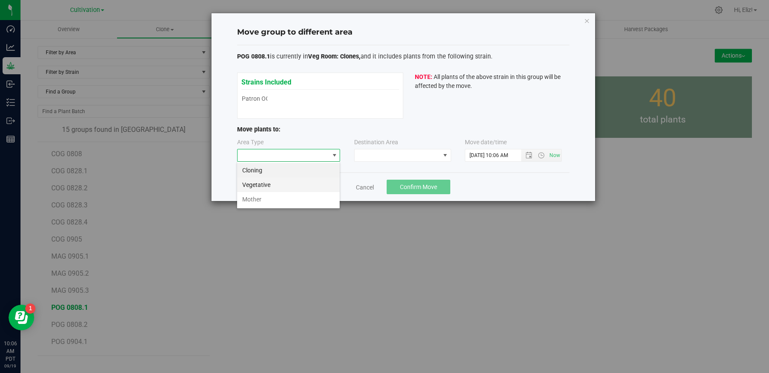
click at [282, 184] on li "Vegetative" at bounding box center [288, 185] width 103 height 15
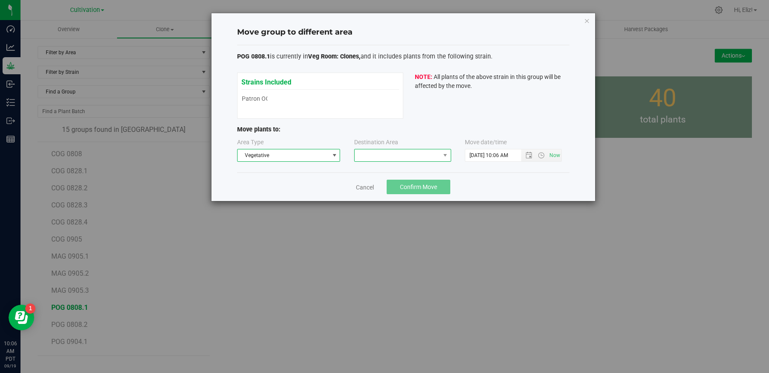
click at [369, 158] on span at bounding box center [397, 156] width 85 height 12
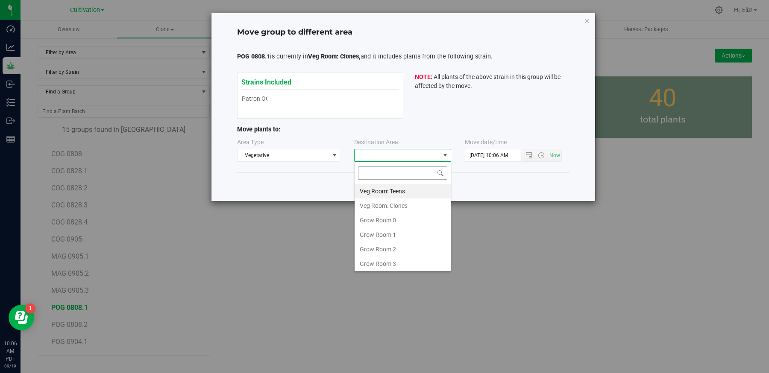
scroll to position [12, 97]
click at [392, 191] on li "Veg Room: Teens" at bounding box center [403, 191] width 96 height 15
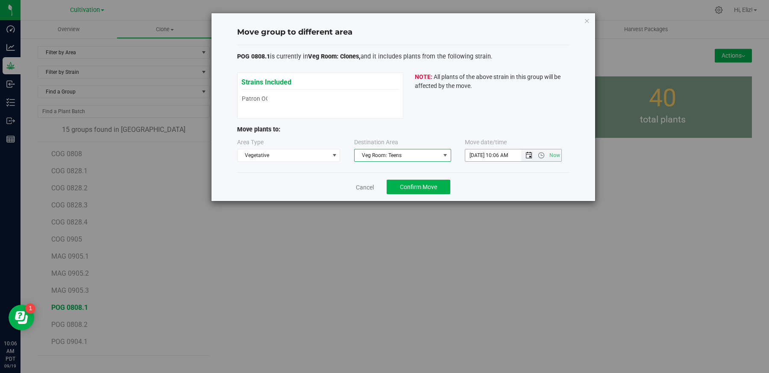
click at [530, 155] on span "Open the date view" at bounding box center [529, 155] width 7 height 7
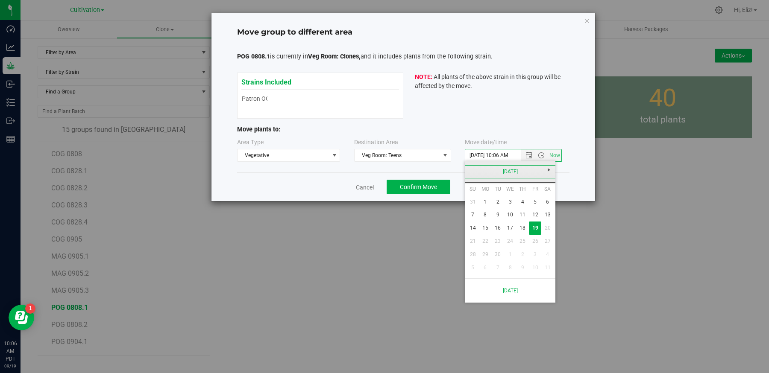
click at [468, 170] on link "September 2025" at bounding box center [511, 171] width 92 height 13
click at [544, 221] on link "Aug" at bounding box center [543, 219] width 22 height 22
click at [535, 239] on link "22" at bounding box center [535, 241] width 12 height 13
type input "8/22/2025 10:06 AM"
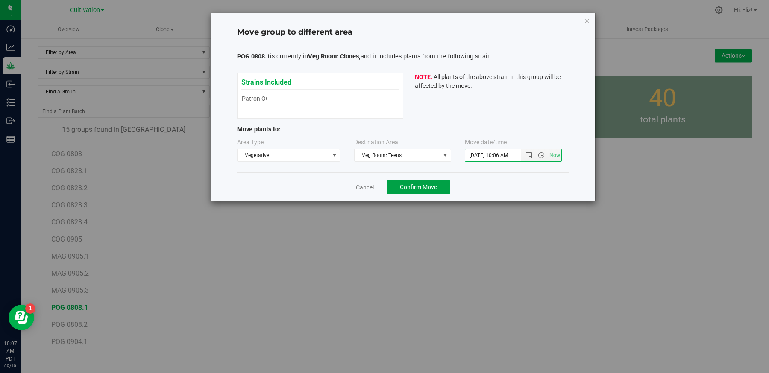
click at [409, 188] on span "Confirm Move" at bounding box center [418, 187] width 37 height 7
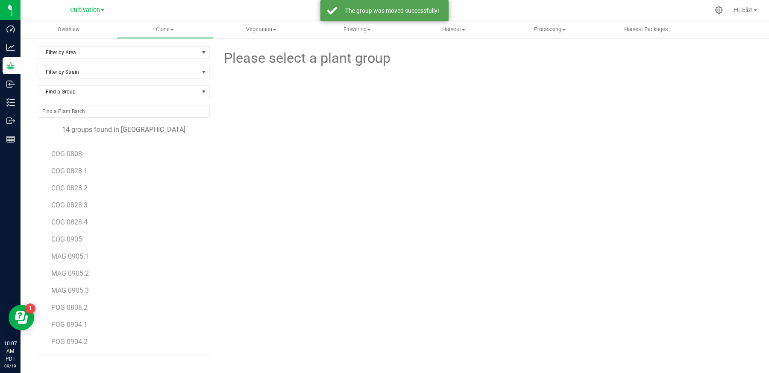
click at [68, 147] on li "COG 0808" at bounding box center [127, 150] width 152 height 17
click at [68, 150] on span "COG 0808" at bounding box center [66, 154] width 31 height 8
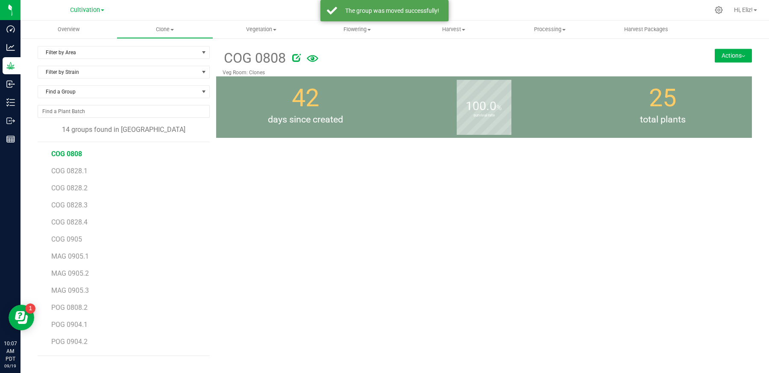
click at [730, 53] on button "Actions" at bounding box center [733, 56] width 37 height 14
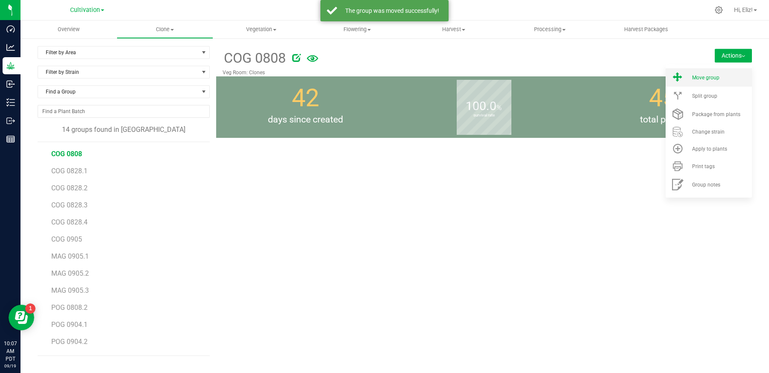
click at [712, 78] on span "Move group" at bounding box center [705, 78] width 27 height 6
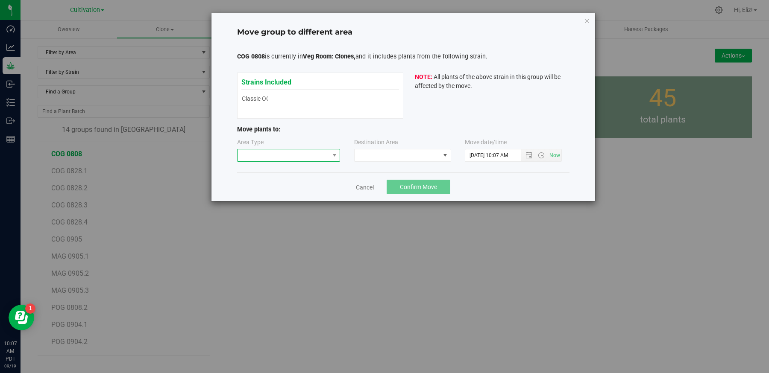
click at [290, 153] on span at bounding box center [284, 156] width 92 height 12
click at [291, 185] on li "Vegetative" at bounding box center [288, 185] width 103 height 15
click at [363, 158] on span at bounding box center [397, 156] width 85 height 12
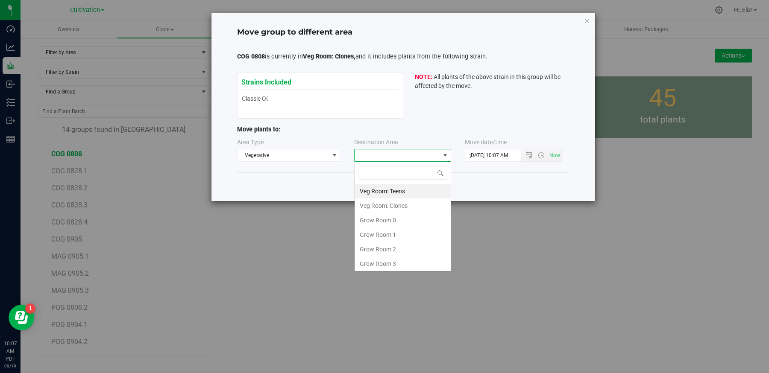
scroll to position [12, 97]
click at [377, 191] on li "Veg Room: Teens" at bounding box center [403, 191] width 96 height 15
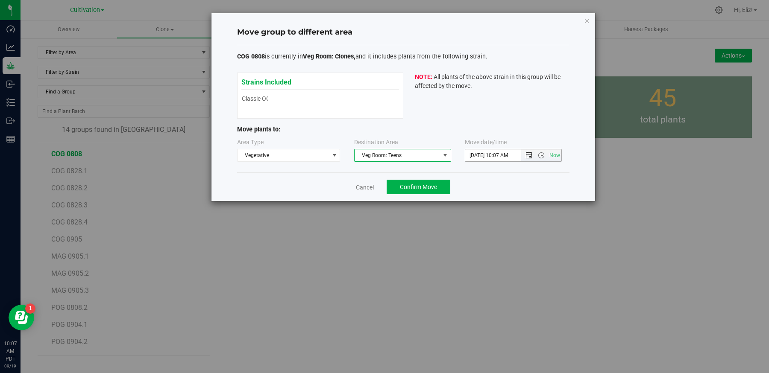
click at [530, 158] on span "Open the date view" at bounding box center [529, 155] width 7 height 7
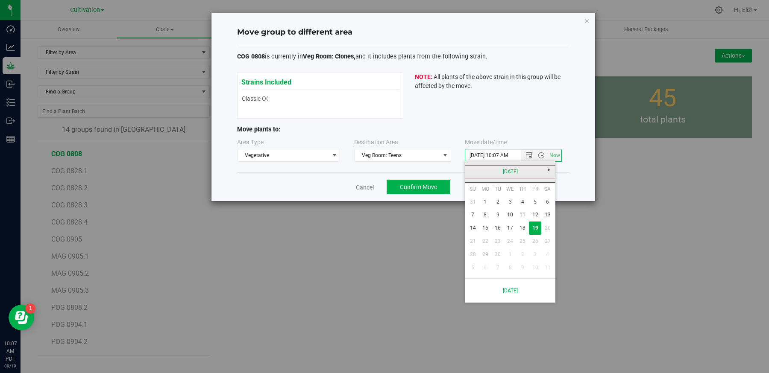
click at [476, 173] on link "September 2025" at bounding box center [511, 171] width 92 height 13
click at [535, 223] on link "Aug" at bounding box center [543, 219] width 22 height 22
click at [535, 241] on link "22" at bounding box center [535, 241] width 12 height 13
type input "8/22/2025 10:07 AM"
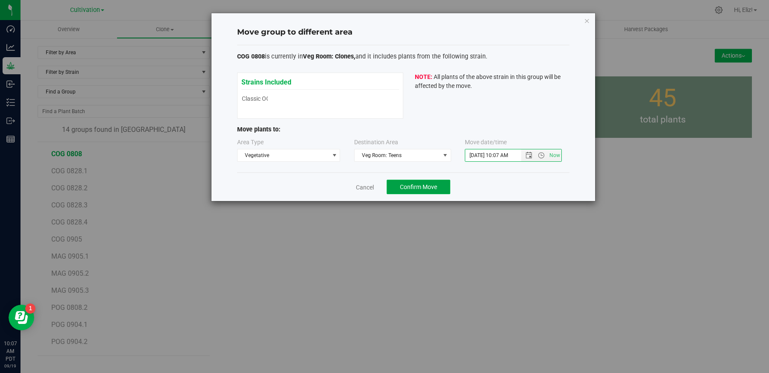
click at [404, 191] on button "Confirm Move" at bounding box center [419, 187] width 64 height 15
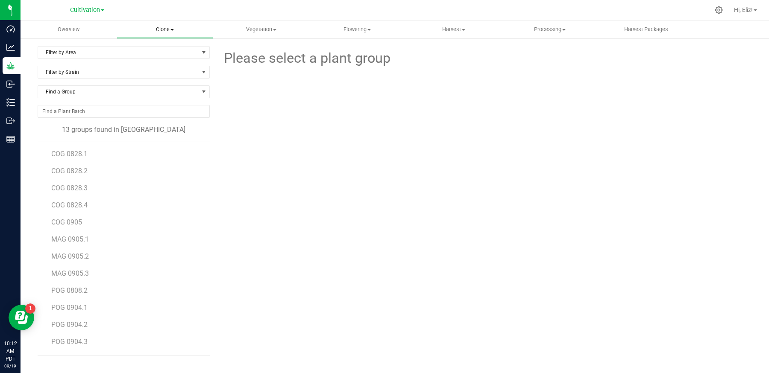
click at [169, 30] on span "Clone" at bounding box center [164, 30] width 95 height 8
click at [269, 24] on uib-tab-heading "Vegetation Veg groups Veg plant batches Mother groups Mother plant batches Appl…" at bounding box center [261, 29] width 95 height 17
click at [255, 52] on span "Veg groups" at bounding box center [240, 51] width 54 height 7
